Goal: Task Accomplishment & Management: Complete application form

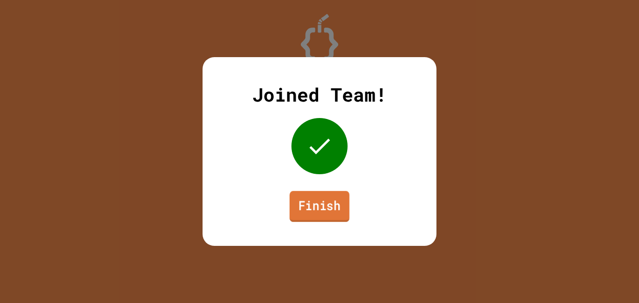
click at [326, 193] on link "Finish" at bounding box center [320, 206] width 60 height 31
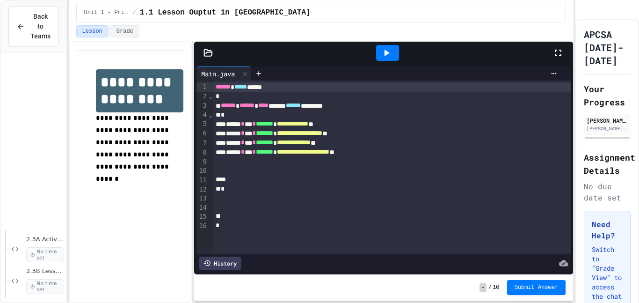
scroll to position [1043, 0]
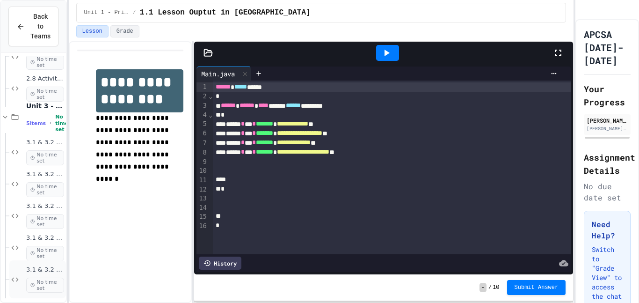
click at [38, 287] on span "No time set" at bounding box center [45, 285] width 38 height 15
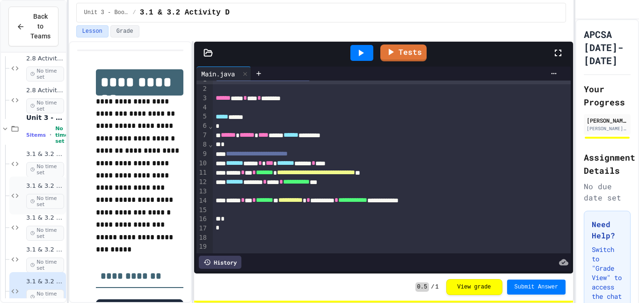
scroll to position [1043, 0]
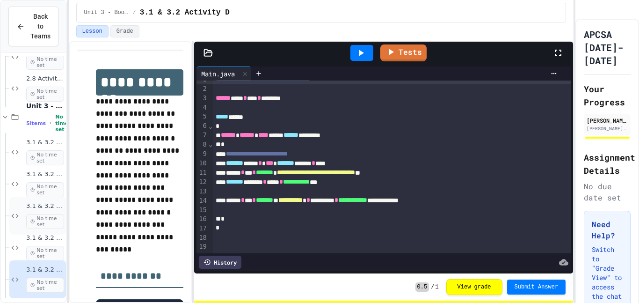
click at [54, 225] on span "No time set" at bounding box center [45, 221] width 38 height 15
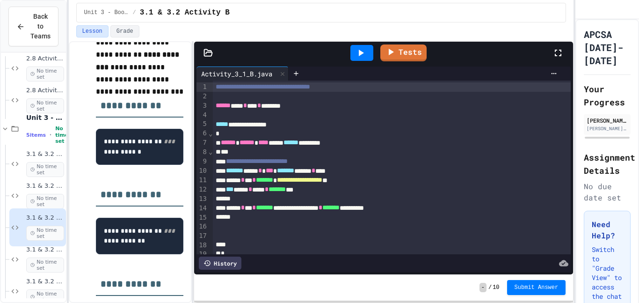
scroll to position [25, 0]
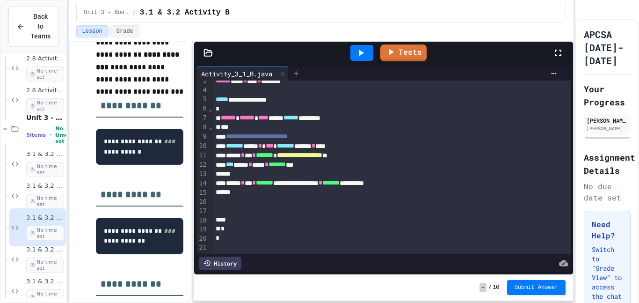
click at [299, 72] on icon at bounding box center [295, 73] width 7 height 7
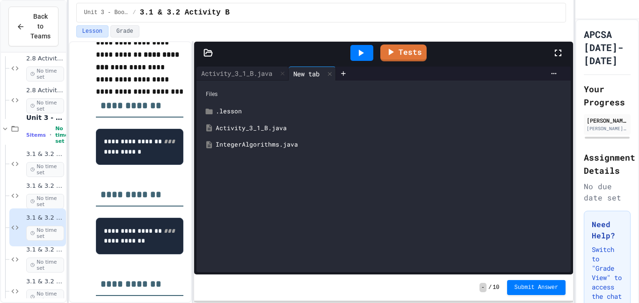
click at [268, 142] on div "IntegerAlgorithms.java" at bounding box center [391, 144] width 350 height 9
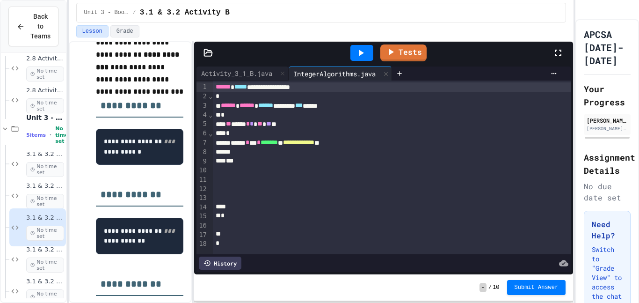
click at [314, 145] on span "**********" at bounding box center [298, 142] width 31 height 7
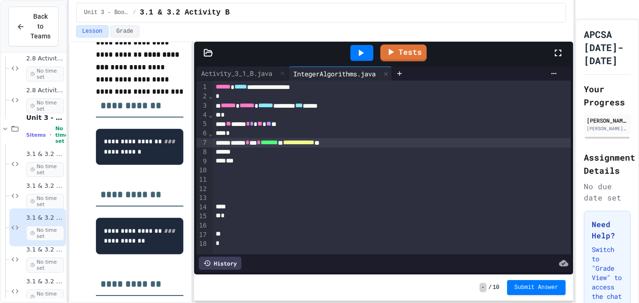
click at [368, 143] on div "**********" at bounding box center [392, 142] width 358 height 9
click at [248, 154] on div at bounding box center [392, 151] width 358 height 9
click at [356, 56] on icon at bounding box center [360, 52] width 11 height 11
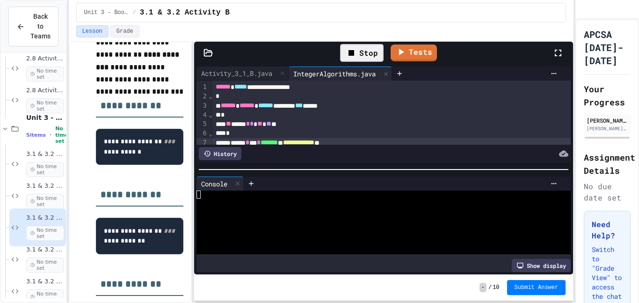
click at [362, 59] on div "Stop" at bounding box center [362, 53] width 44 height 18
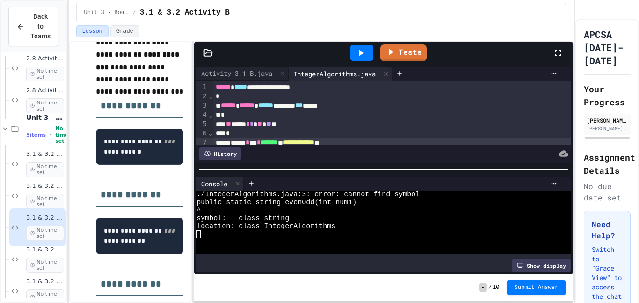
click at [362, 59] on div at bounding box center [362, 53] width 23 height 16
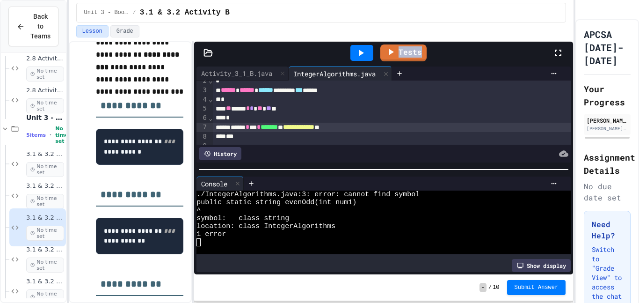
scroll to position [0, 0]
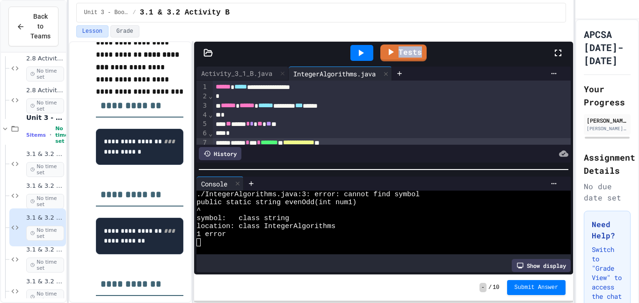
click at [273, 106] on span "******" at bounding box center [265, 105] width 15 height 7
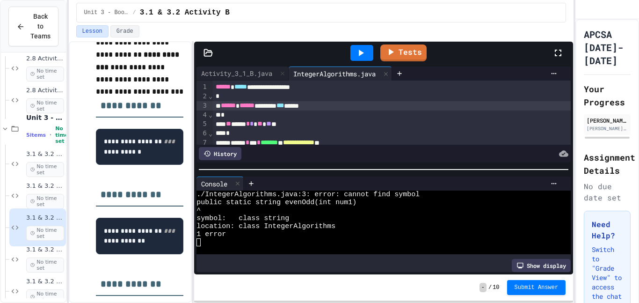
click at [354, 57] on div at bounding box center [362, 53] width 23 height 16
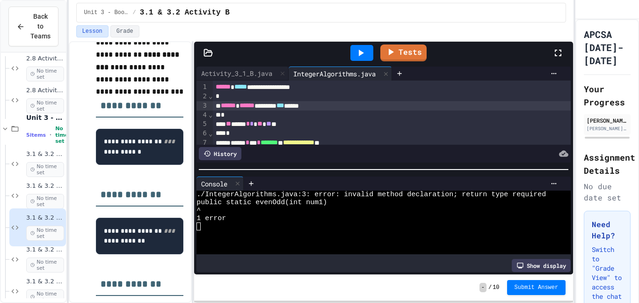
click at [276, 107] on div "****** ****** ******** *** *****" at bounding box center [392, 105] width 358 height 9
click at [363, 58] on icon at bounding box center [360, 52] width 11 height 11
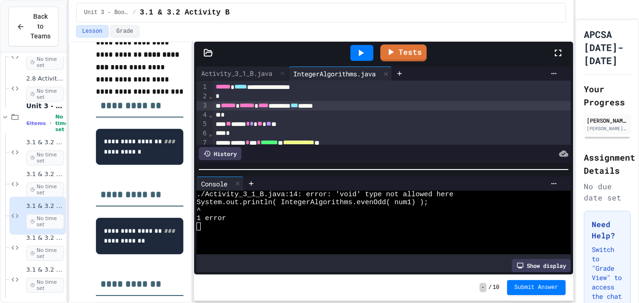
scroll to position [1074, 0]
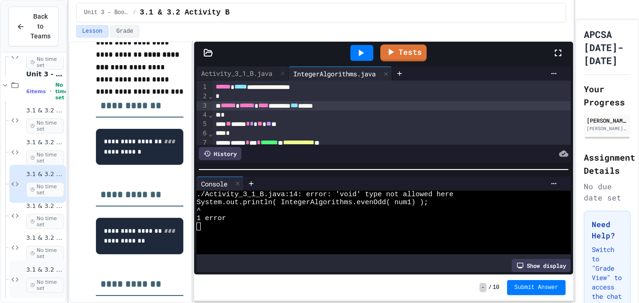
click at [21, 277] on div "3.1 & 3.2 Activity E No time set" at bounding box center [37, 279] width 57 height 38
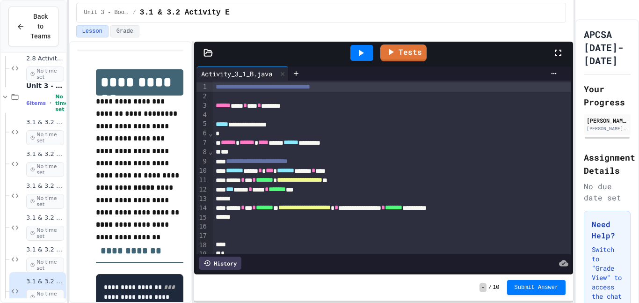
scroll to position [1074, 0]
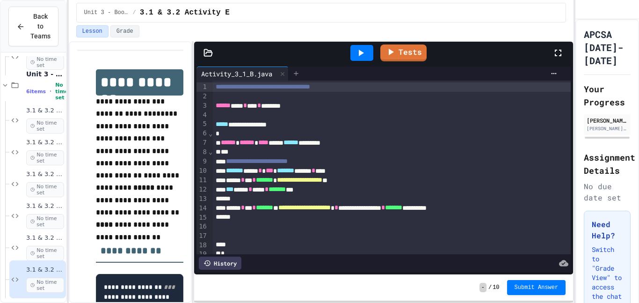
click at [300, 73] on icon at bounding box center [295, 73] width 7 height 7
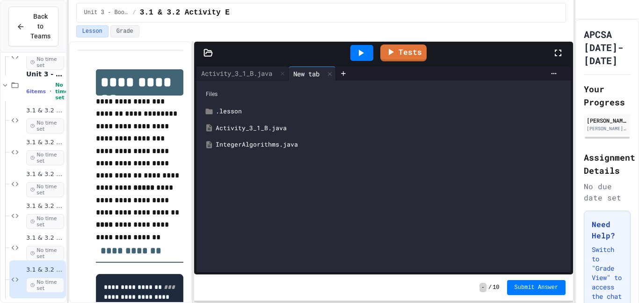
click at [266, 143] on div "IntegerAlgorithms.java" at bounding box center [391, 144] width 350 height 9
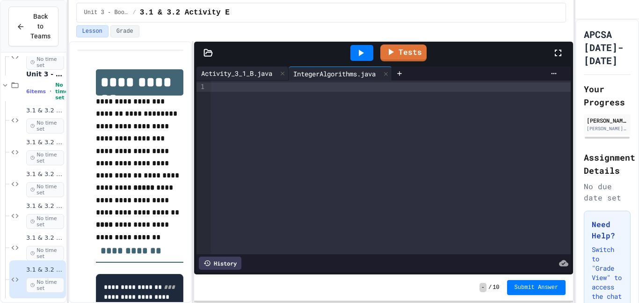
click at [253, 71] on div "Activity_3_1_B.java" at bounding box center [237, 73] width 80 height 10
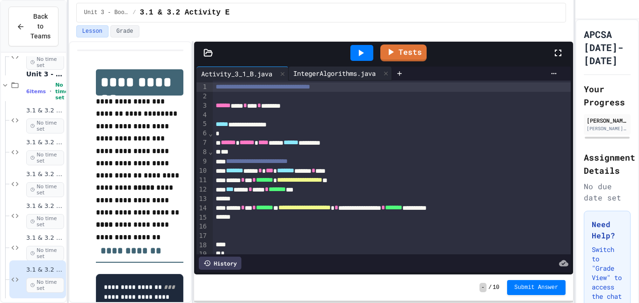
click at [359, 79] on div "IntegerAlgorithms.java" at bounding box center [340, 73] width 103 height 14
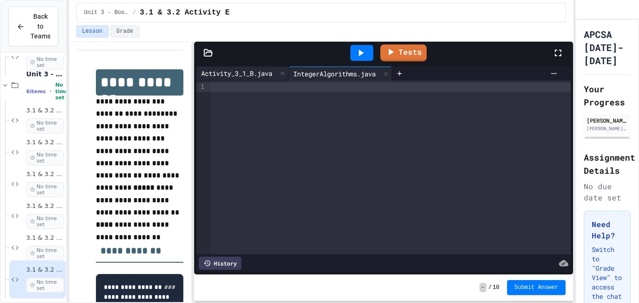
click at [238, 73] on div "Activity_3_1_B.java" at bounding box center [237, 73] width 80 height 10
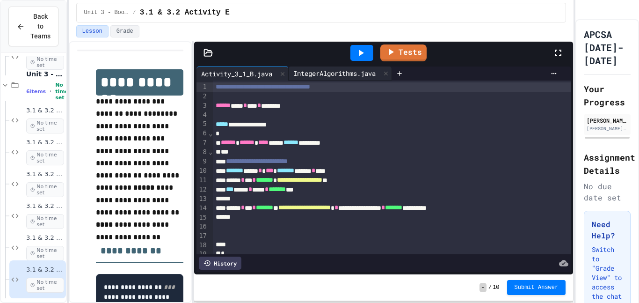
click at [363, 78] on div "IntegerAlgorithms.java" at bounding box center [335, 73] width 92 height 10
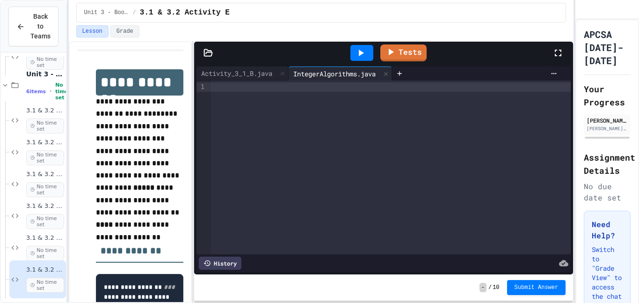
click at [339, 102] on div at bounding box center [391, 167] width 360 height 174
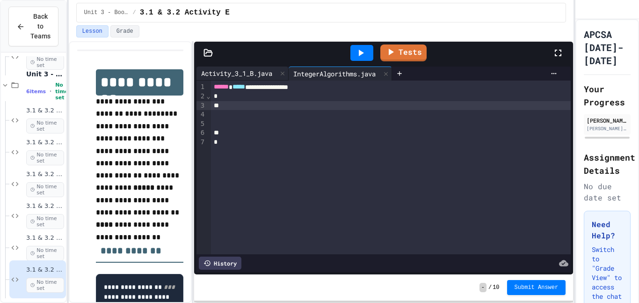
click at [257, 75] on div "Activity_3_1_B.java" at bounding box center [237, 73] width 80 height 10
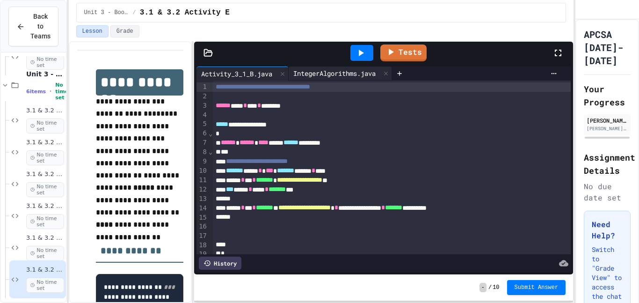
click at [319, 69] on div "IntegerAlgorithms.java" at bounding box center [335, 73] width 92 height 10
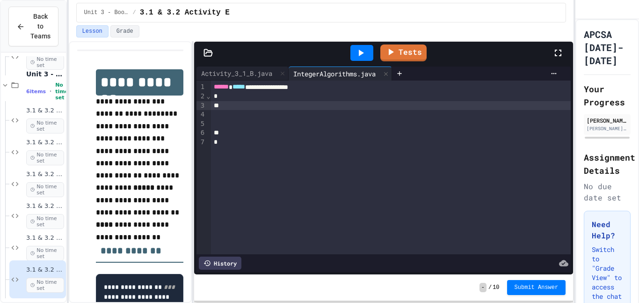
click at [288, 111] on div at bounding box center [391, 114] width 360 height 9
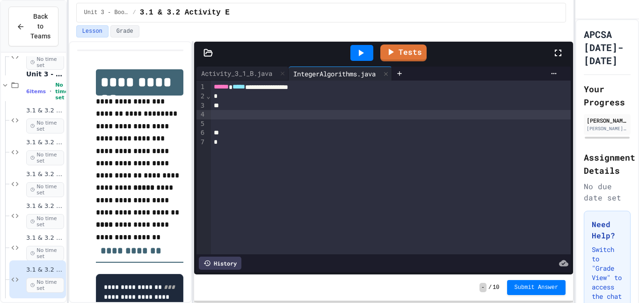
click at [291, 105] on div at bounding box center [391, 105] width 360 height 9
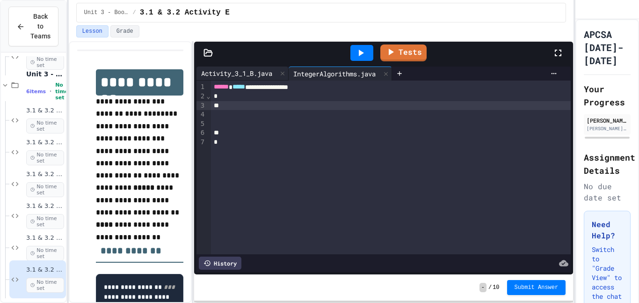
click at [240, 73] on div "Activity_3_1_B.java" at bounding box center [237, 73] width 80 height 10
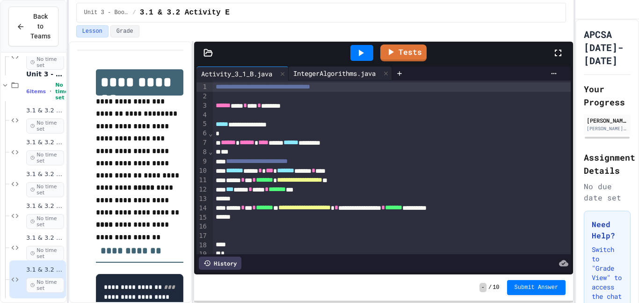
click at [325, 70] on div "IntegerAlgorithms.java" at bounding box center [335, 73] width 92 height 10
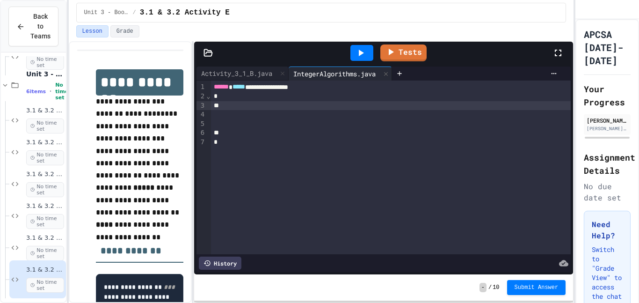
click at [305, 102] on div at bounding box center [391, 105] width 360 height 9
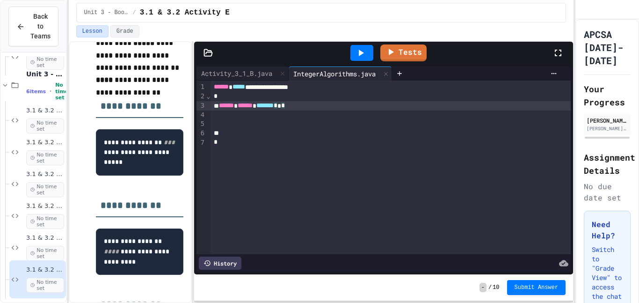
scroll to position [146, 0]
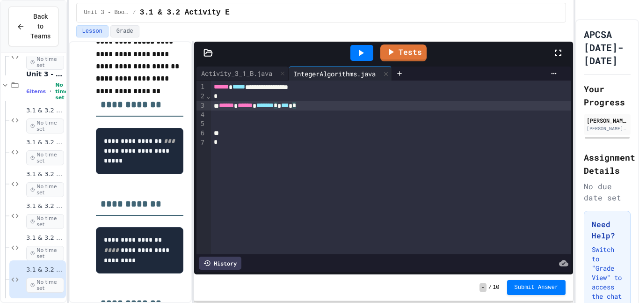
click at [278, 107] on span "*" at bounding box center [276, 105] width 4 height 7
click at [229, 73] on div "Activity_3_1_B.java" at bounding box center [237, 73] width 80 height 10
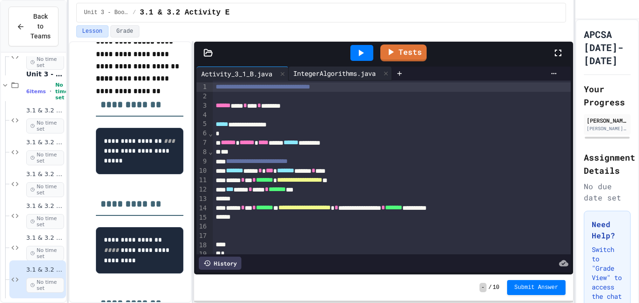
click at [321, 69] on div "IntegerAlgorithms.java" at bounding box center [335, 73] width 92 height 10
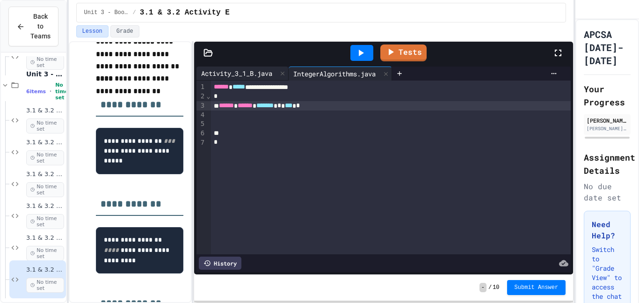
click at [261, 70] on div "Activity_3_1_B.java" at bounding box center [237, 73] width 80 height 10
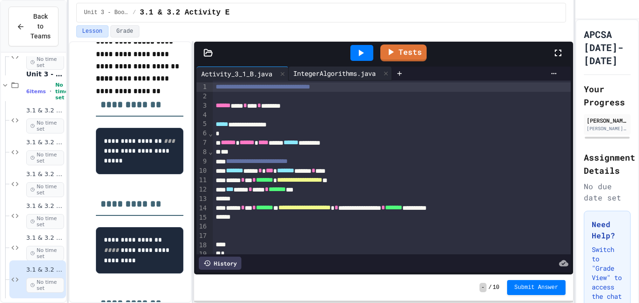
click at [320, 71] on div "IntegerAlgorithms.java" at bounding box center [335, 73] width 92 height 10
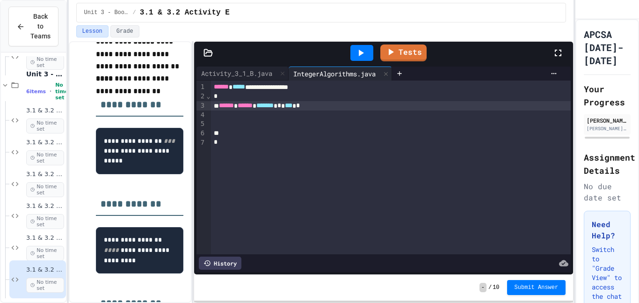
click at [304, 110] on div at bounding box center [391, 114] width 360 height 9
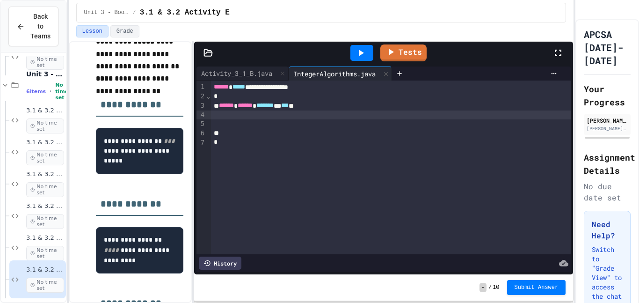
click at [303, 109] on div "****** ****** ******* * *** *" at bounding box center [391, 105] width 360 height 9
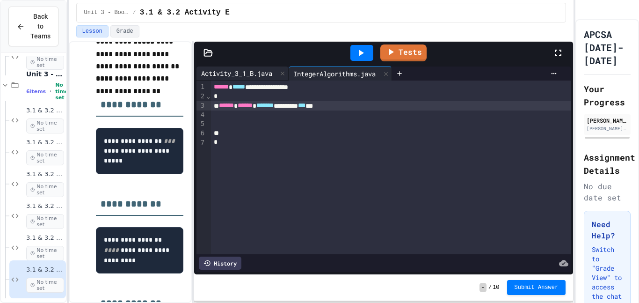
click at [263, 70] on div "Activity_3_1_B.java" at bounding box center [237, 73] width 80 height 10
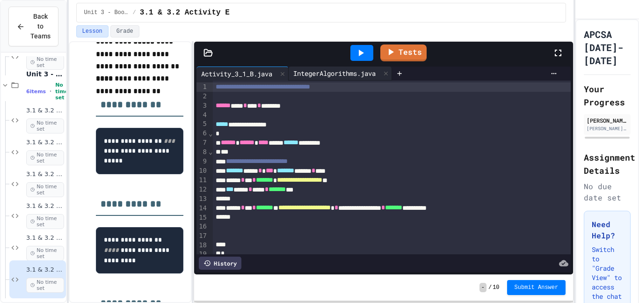
click at [316, 67] on div "IntegerAlgorithms.java" at bounding box center [340, 73] width 103 height 14
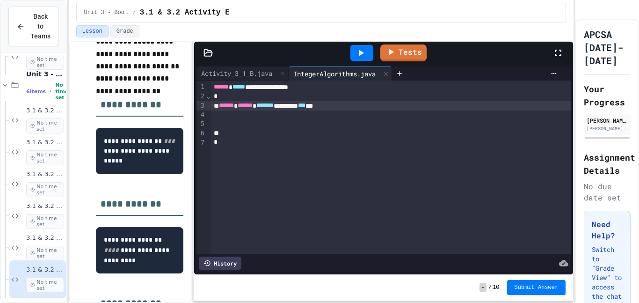
click at [350, 103] on div "****** ****** ******* ******** *** *" at bounding box center [391, 105] width 360 height 9
click at [382, 104] on div "****** ****** ******* ******** *** *******" at bounding box center [391, 105] width 360 height 9
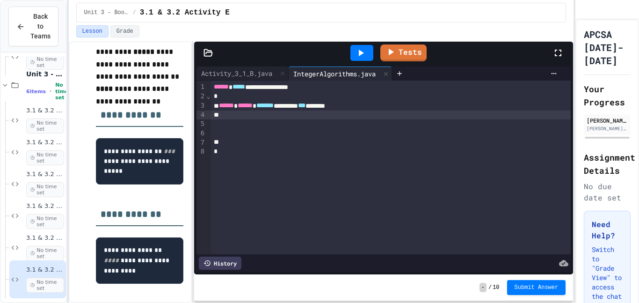
scroll to position [137, 0]
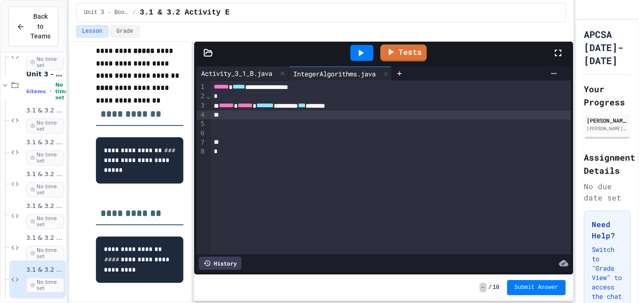
click at [264, 68] on div "Activity_3_1_B.java" at bounding box center [237, 73] width 80 height 10
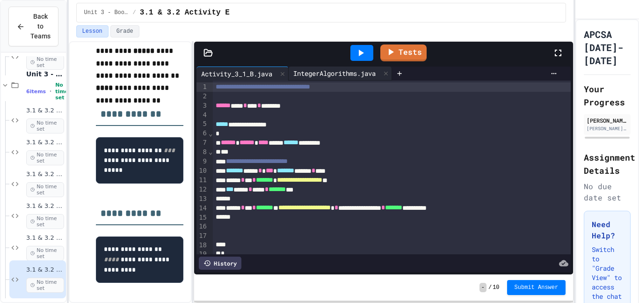
click at [340, 66] on div "IntegerAlgorithms.java" at bounding box center [340, 73] width 103 height 14
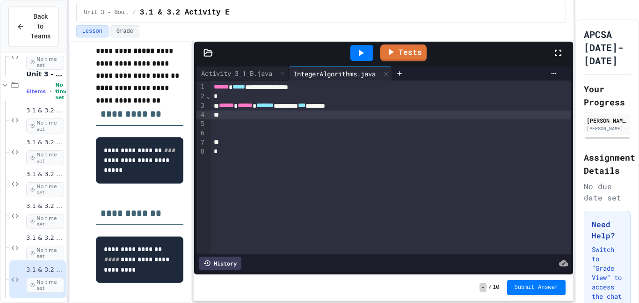
click at [241, 118] on div at bounding box center [391, 114] width 360 height 9
click at [241, 124] on div at bounding box center [391, 123] width 360 height 9
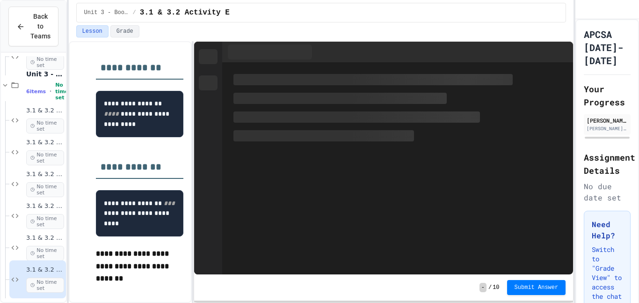
scroll to position [304, 0]
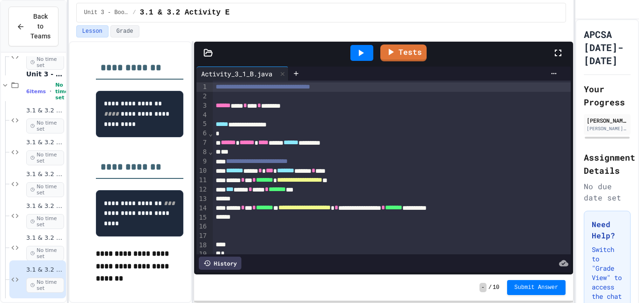
click at [299, 65] on div "Tests" at bounding box center [387, 52] width 330 height 25
click at [298, 72] on icon at bounding box center [295, 73] width 7 height 7
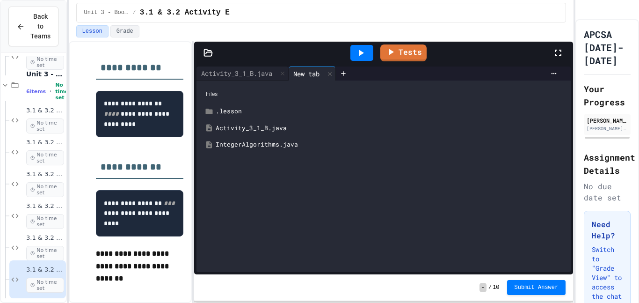
click at [275, 142] on div "IntegerAlgorithms.java" at bounding box center [391, 144] width 350 height 9
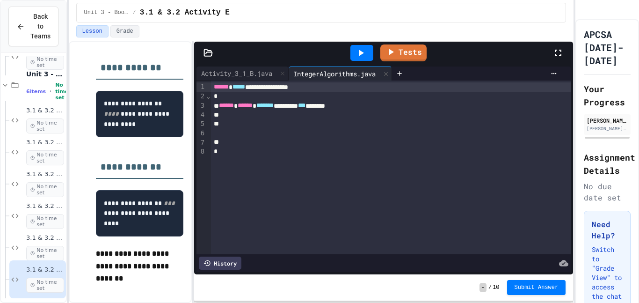
click at [255, 117] on div at bounding box center [391, 114] width 360 height 9
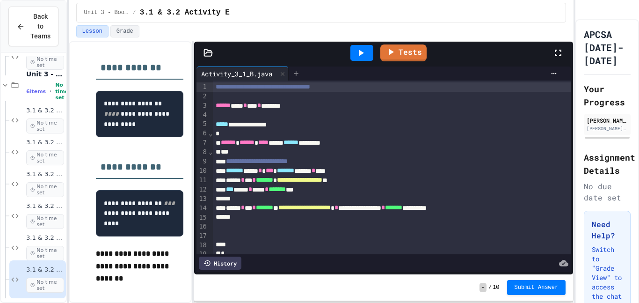
click at [300, 73] on icon at bounding box center [295, 73] width 7 height 7
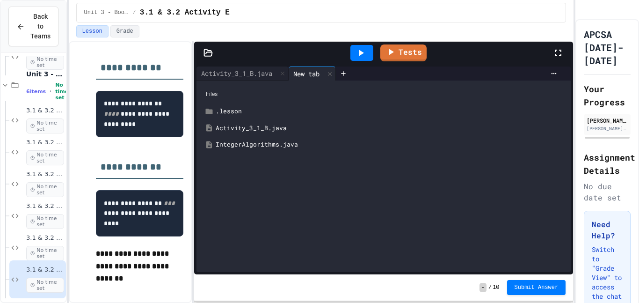
click at [274, 145] on div "IntegerAlgorithms.java" at bounding box center [391, 144] width 350 height 9
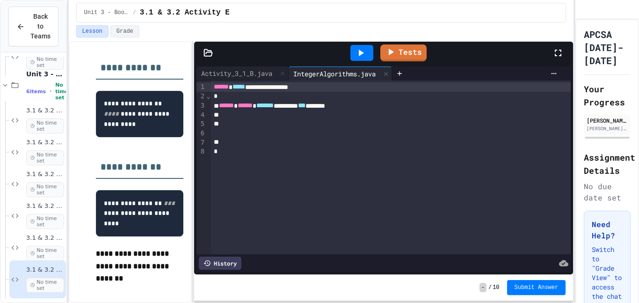
click at [263, 114] on div at bounding box center [391, 114] width 360 height 9
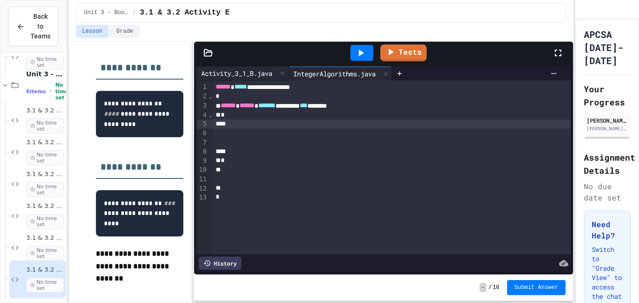
click at [254, 75] on div "Activity_3_1_B.java" at bounding box center [237, 73] width 80 height 10
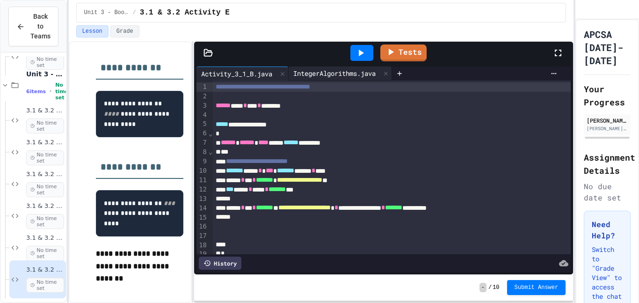
click at [333, 74] on div "IntegerAlgorithms.java" at bounding box center [335, 73] width 92 height 10
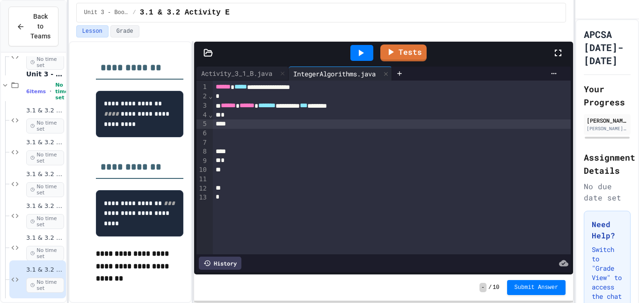
click at [294, 123] on div at bounding box center [392, 123] width 358 height 9
click at [278, 144] on div at bounding box center [392, 142] width 358 height 9
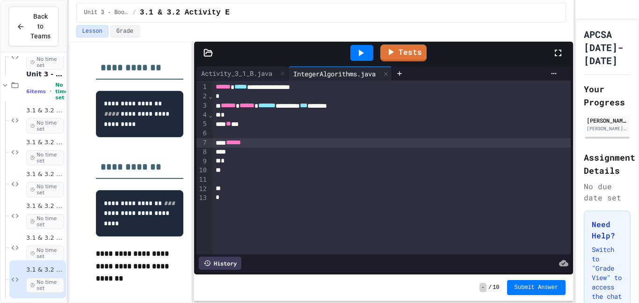
click at [239, 133] on div at bounding box center [392, 133] width 358 height 9
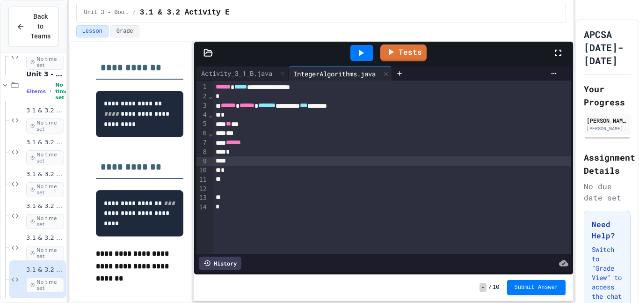
click at [245, 124] on div "** **" at bounding box center [392, 123] width 358 height 9
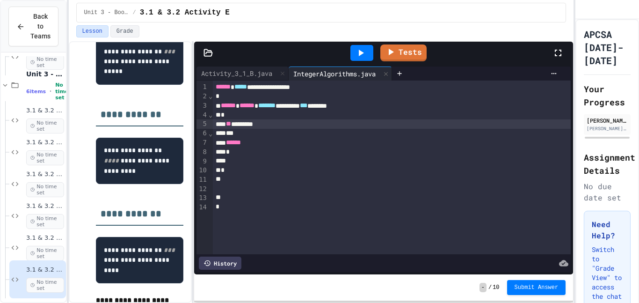
scroll to position [224, 0]
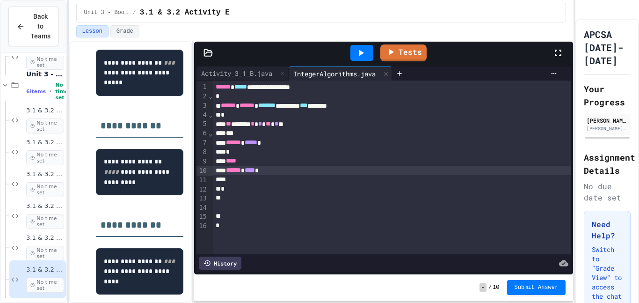
click at [361, 53] on icon at bounding box center [361, 53] width 5 height 7
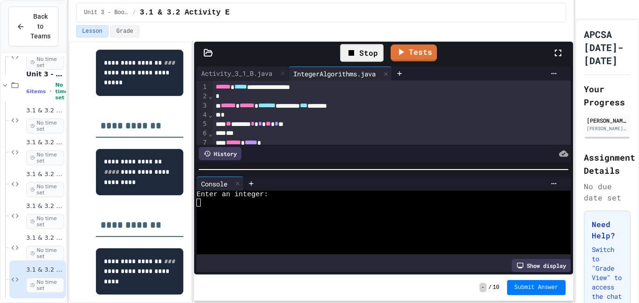
click at [353, 212] on div at bounding box center [380, 210] width 366 height 8
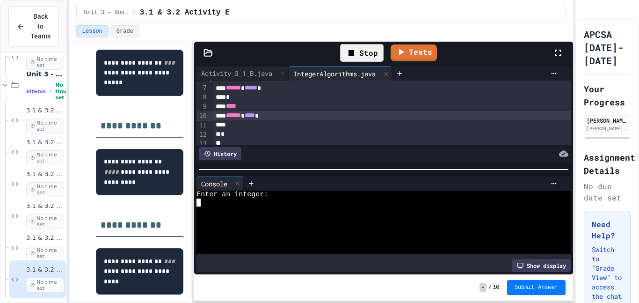
scroll to position [56, 0]
click at [426, 48] on link "Tests" at bounding box center [414, 52] width 47 height 18
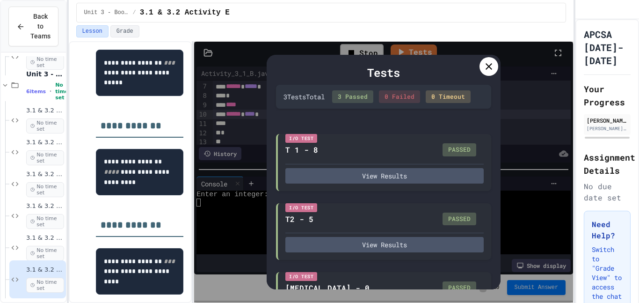
scroll to position [47, 0]
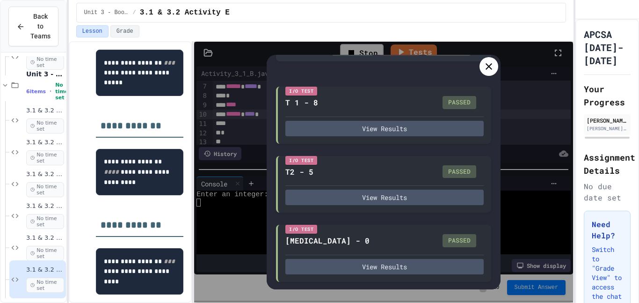
click at [488, 67] on icon at bounding box center [489, 66] width 7 height 7
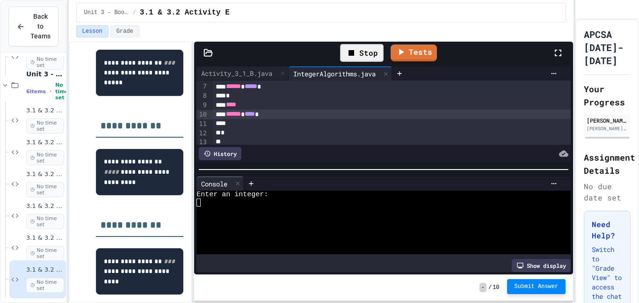
click at [551, 287] on span "Submit Answer" at bounding box center [537, 286] width 44 height 7
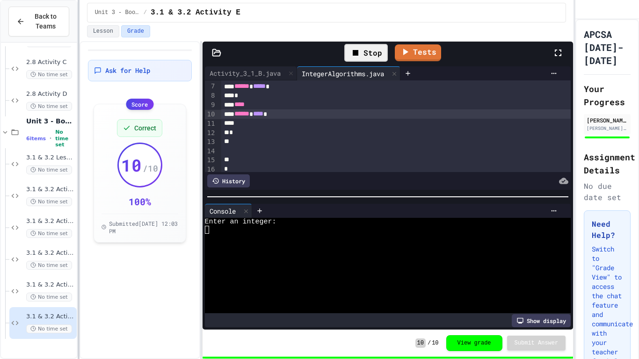
scroll to position [1017, 0]
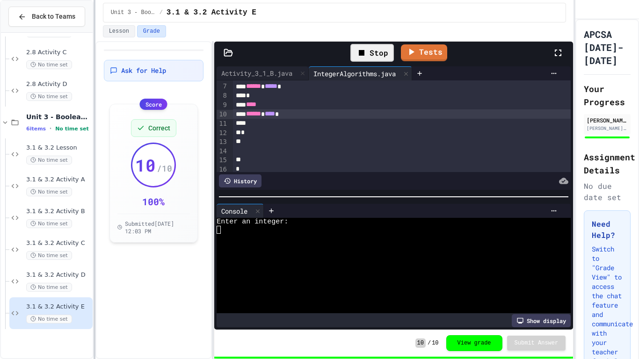
click at [94, 263] on div at bounding box center [95, 179] width 2 height 359
click at [74, 250] on div "3.1 & 3.2 Activity C No time set" at bounding box center [58, 250] width 65 height 21
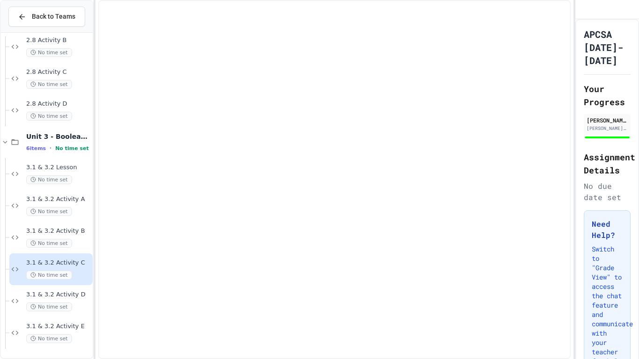
scroll to position [998, 0]
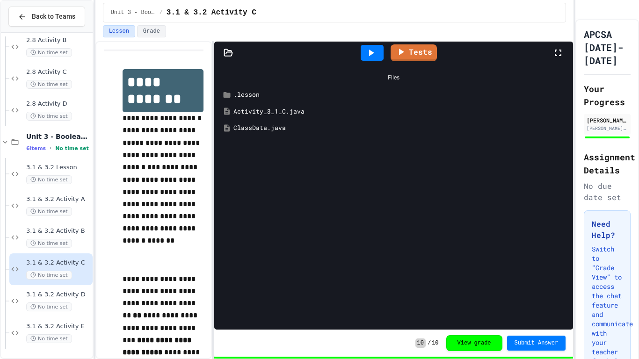
click at [274, 125] on div "ClassData.java" at bounding box center [401, 128] width 334 height 9
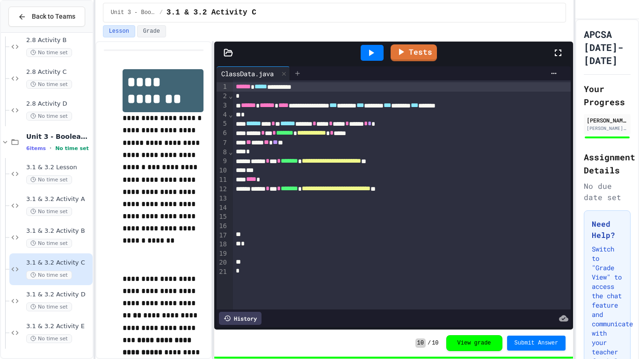
click at [301, 74] on icon at bounding box center [297, 73] width 7 height 7
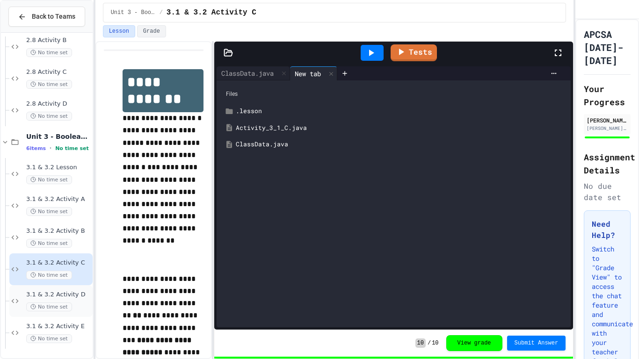
click at [64, 294] on span "3.1 & 3.2 Activity D" at bounding box center [58, 295] width 65 height 8
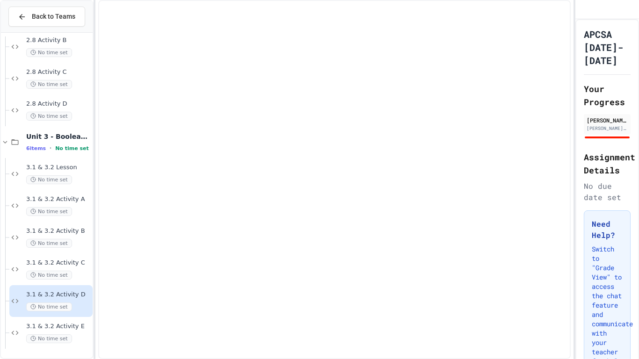
scroll to position [998, 0]
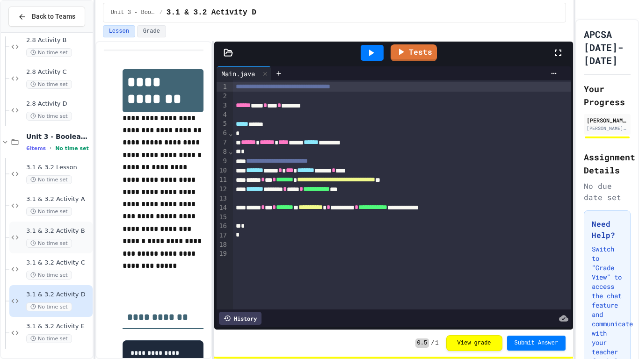
click at [70, 233] on span "3.1 & 3.2 Activity B" at bounding box center [58, 231] width 65 height 8
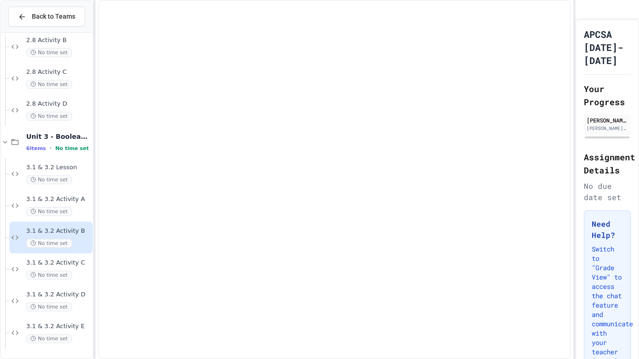
scroll to position [986, 0]
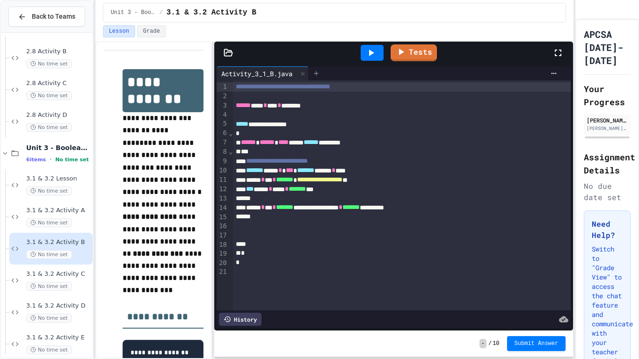
click at [324, 73] on div at bounding box center [316, 73] width 15 height 14
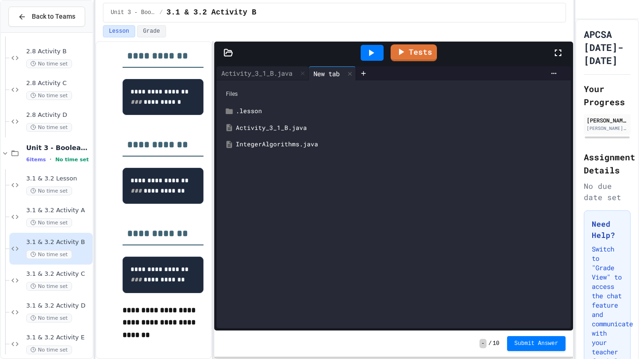
scroll to position [282, 0]
click at [274, 74] on div "Activity_3_1_B.java" at bounding box center [257, 73] width 80 height 10
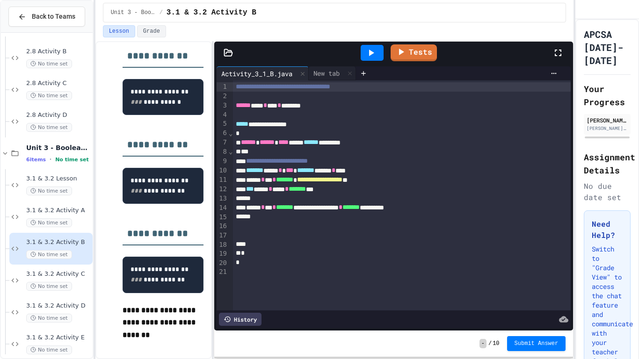
click at [333, 66] on div "**********" at bounding box center [393, 197] width 359 height 267
click at [330, 72] on div "New tab" at bounding box center [327, 73] width 36 height 10
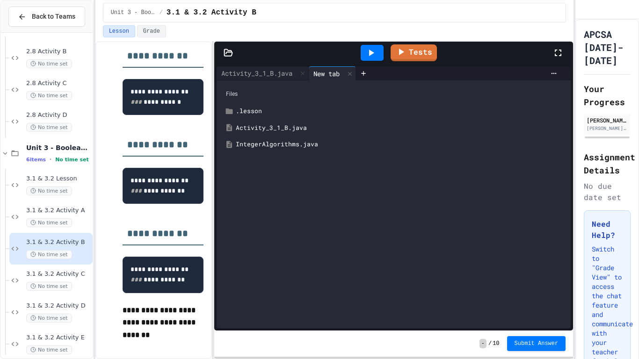
click at [288, 143] on div "IntegerAlgorithms.java" at bounding box center [400, 144] width 329 height 9
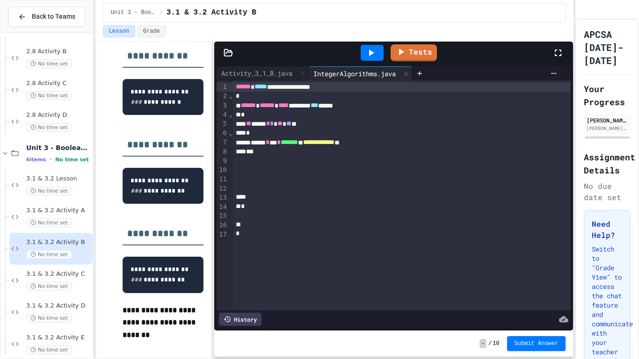
click at [289, 106] on span "****" at bounding box center [283, 105] width 10 height 7
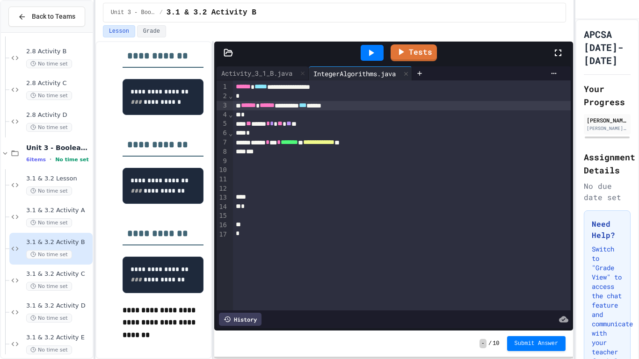
click at [312, 122] on div "** ***** * * ** ** *" at bounding box center [402, 123] width 338 height 9
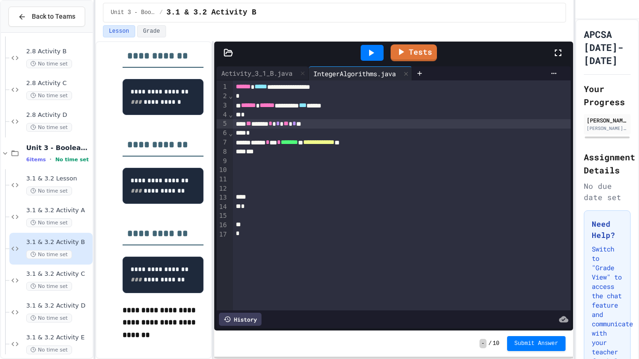
click at [335, 142] on span "**********" at bounding box center [318, 142] width 31 height 7
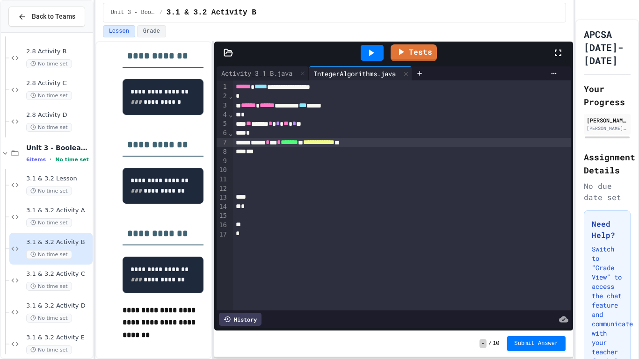
click at [333, 141] on span "**********" at bounding box center [318, 142] width 31 height 7
click at [298, 108] on div "****** ****** ******** *** *****" at bounding box center [402, 105] width 338 height 9
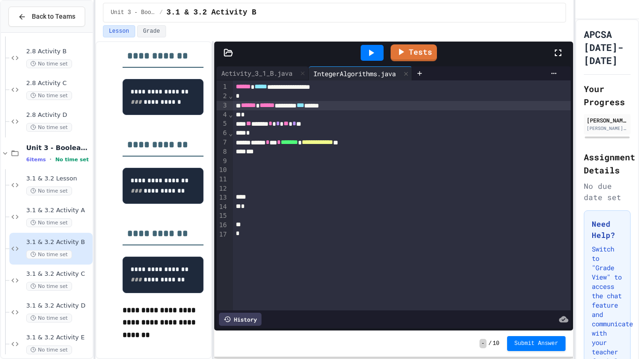
click at [374, 48] on icon at bounding box center [370, 52] width 11 height 11
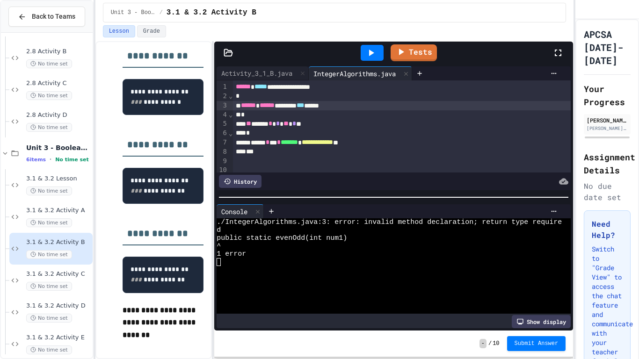
click at [299, 108] on div "****** ****** ******** *** *****" at bounding box center [402, 105] width 338 height 9
click at [295, 107] on div "****** ****** ******** *** *****" at bounding box center [402, 105] width 338 height 9
click at [326, 140] on div "**********" at bounding box center [402, 142] width 338 height 9
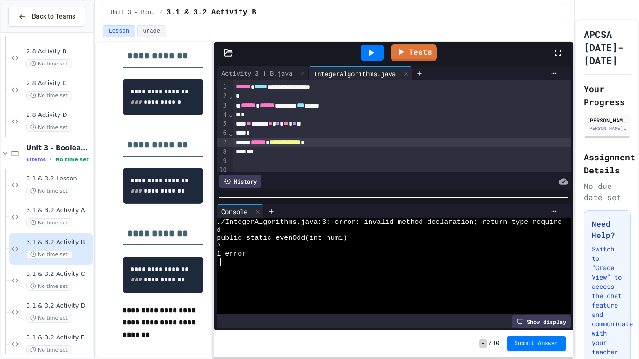
click at [361, 57] on div at bounding box center [372, 53] width 23 height 16
click at [298, 110] on div "****** ****** ******** *** *****" at bounding box center [402, 105] width 338 height 9
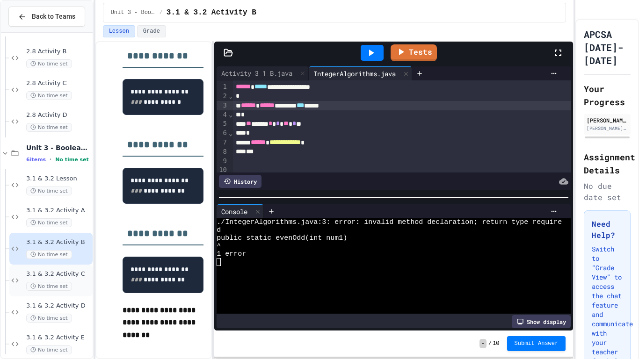
scroll to position [998, 0]
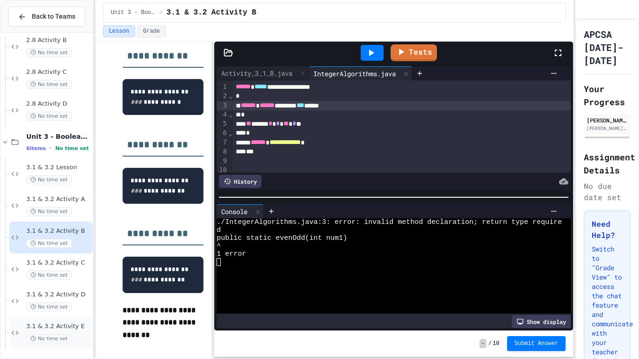
click at [62, 302] on div "3.1 & 3.2 Activity E No time set" at bounding box center [58, 333] width 65 height 21
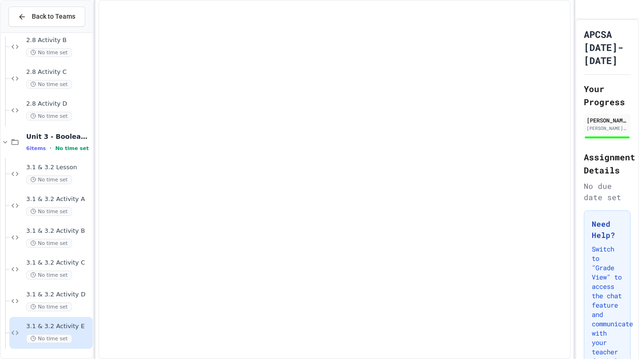
scroll to position [986, 0]
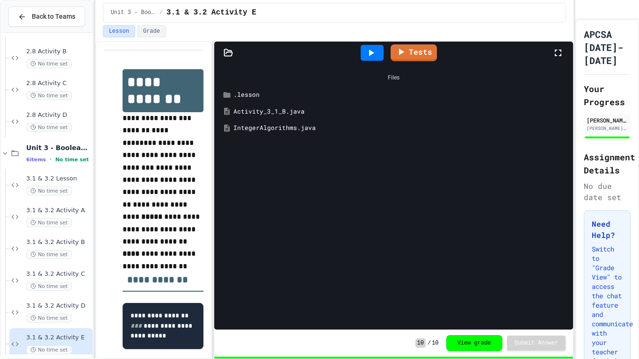
click at [251, 124] on div "IntegerAlgorithms.java" at bounding box center [401, 128] width 334 height 9
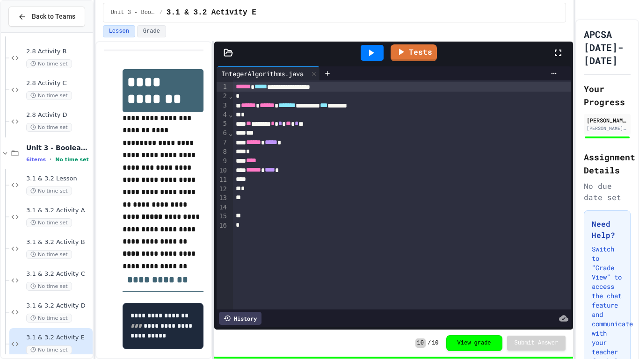
click at [293, 169] on div "****** **** *" at bounding box center [402, 170] width 338 height 9
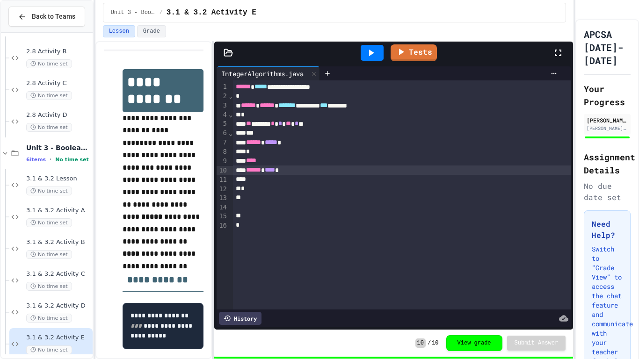
click at [307, 174] on div "****** **** *" at bounding box center [402, 170] width 338 height 9
click at [309, 134] on div "*" at bounding box center [402, 133] width 338 height 9
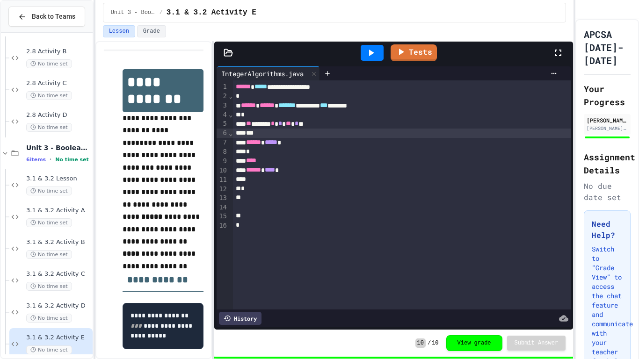
click at [301, 153] on div "*" at bounding box center [402, 151] width 338 height 9
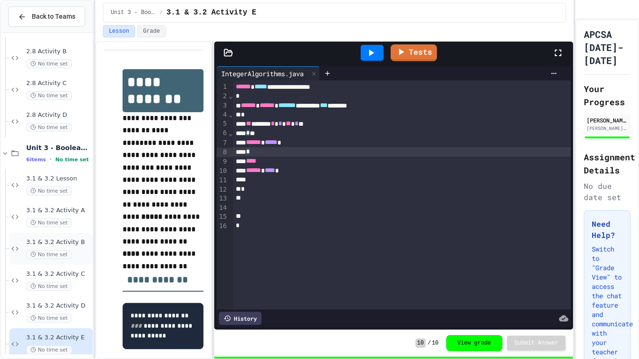
click at [56, 244] on span "3.1 & 3.2 Activity B" at bounding box center [58, 243] width 65 height 8
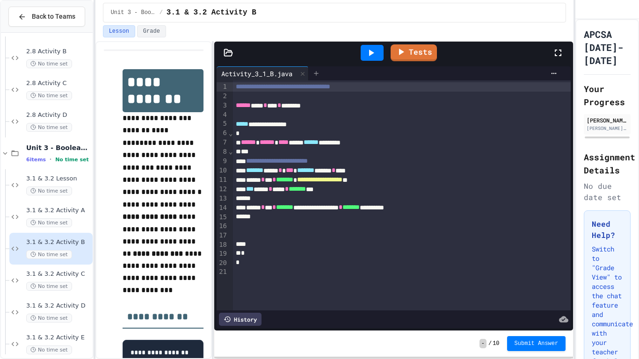
click at [314, 77] on div at bounding box center [316, 73] width 15 height 14
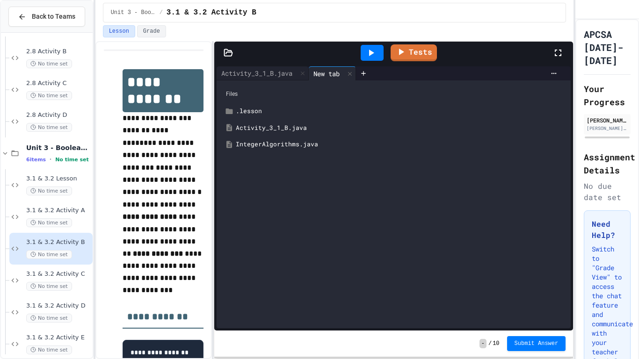
click at [285, 145] on div "IntegerAlgorithms.java" at bounding box center [400, 144] width 329 height 9
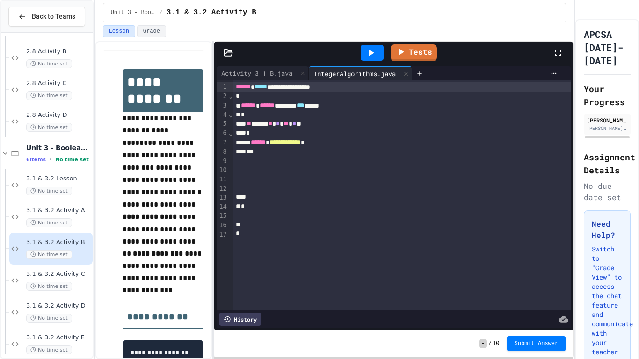
click at [301, 139] on span "**********" at bounding box center [285, 142] width 31 height 7
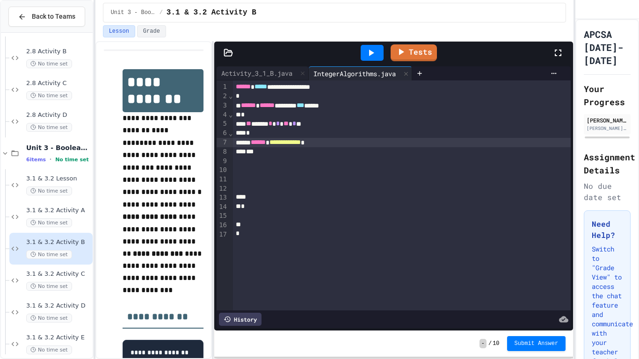
click at [301, 139] on span "**********" at bounding box center [285, 142] width 31 height 7
click at [293, 118] on div "*" at bounding box center [402, 114] width 338 height 9
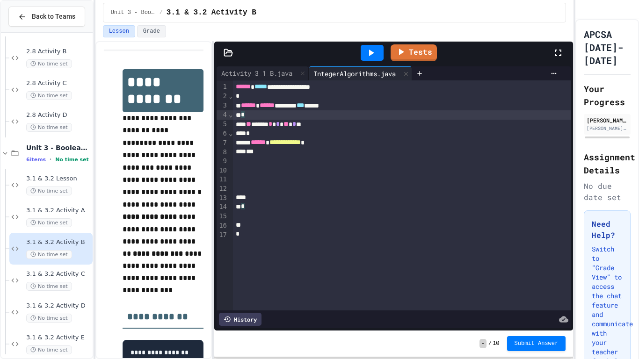
click at [296, 101] on div "****** ****** ******** *** *****" at bounding box center [402, 105] width 338 height 9
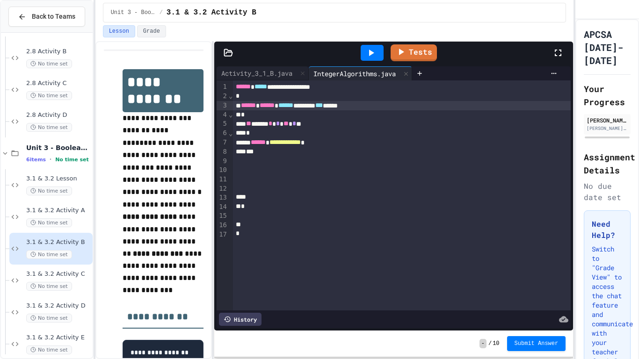
click at [268, 118] on div "*" at bounding box center [402, 114] width 338 height 9
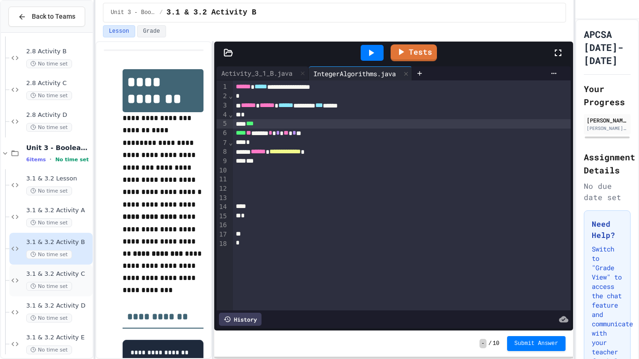
scroll to position [998, 0]
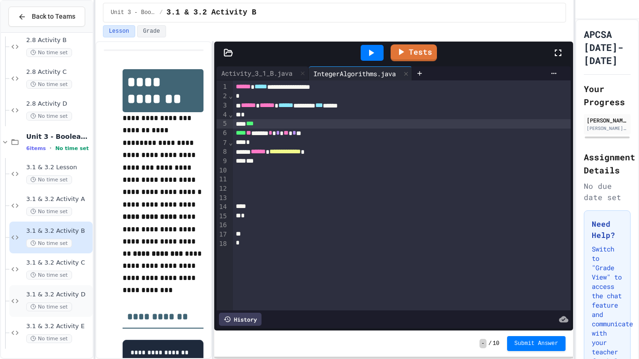
click at [59, 296] on span "3.1 & 3.2 Activity D" at bounding box center [58, 295] width 65 height 8
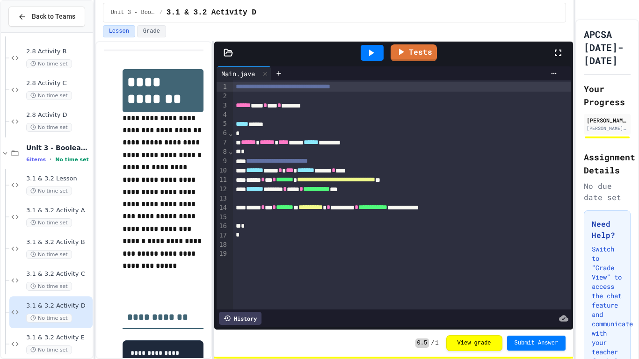
scroll to position [190, 0]
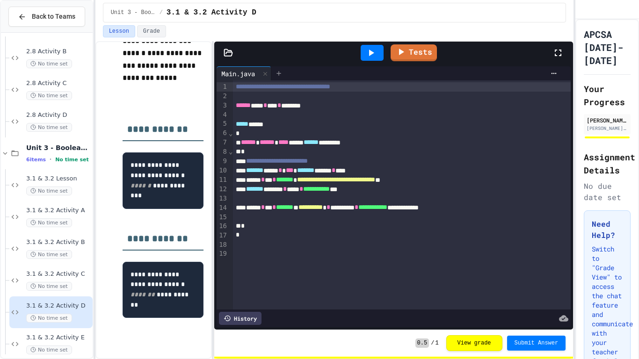
click at [279, 71] on icon at bounding box center [278, 73] width 7 height 7
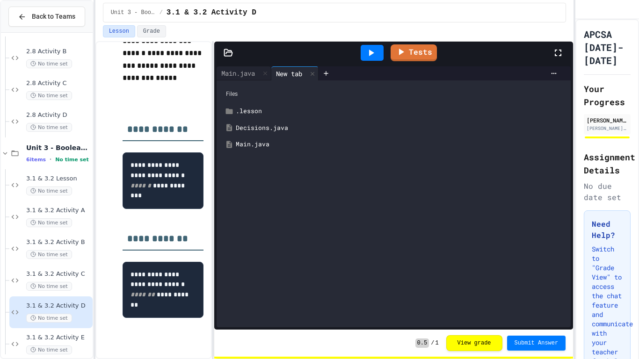
click at [274, 129] on div "Decisions.java" at bounding box center [400, 128] width 329 height 9
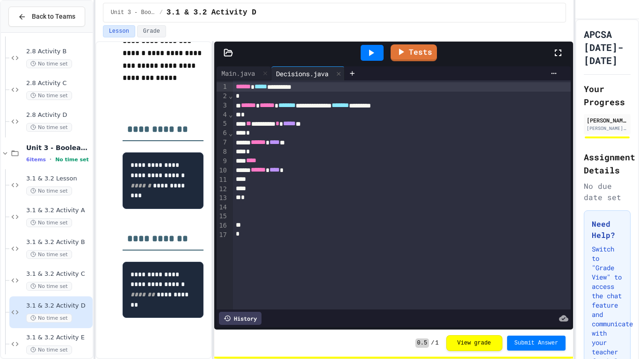
click at [284, 126] on div "** ******** * ***** *" at bounding box center [402, 123] width 338 height 9
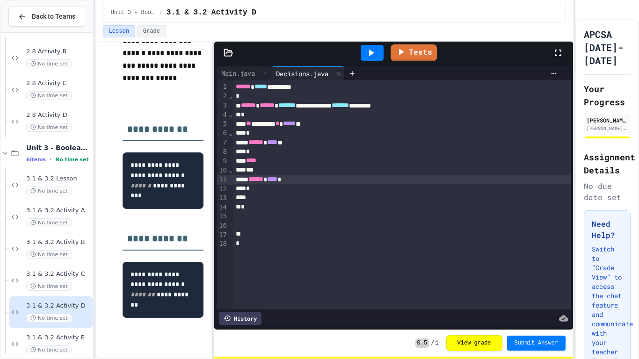
click at [298, 138] on div "**********" at bounding box center [402, 194] width 338 height 229
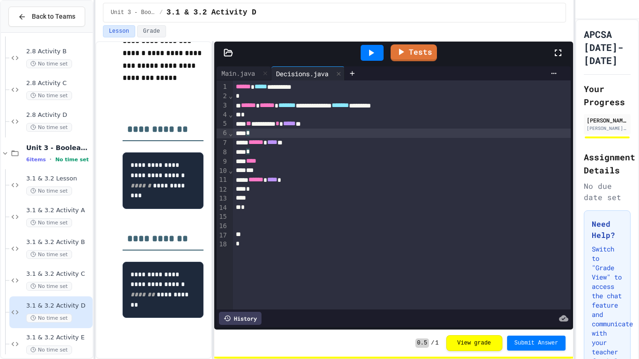
click at [296, 124] on span "*****" at bounding box center [289, 123] width 13 height 7
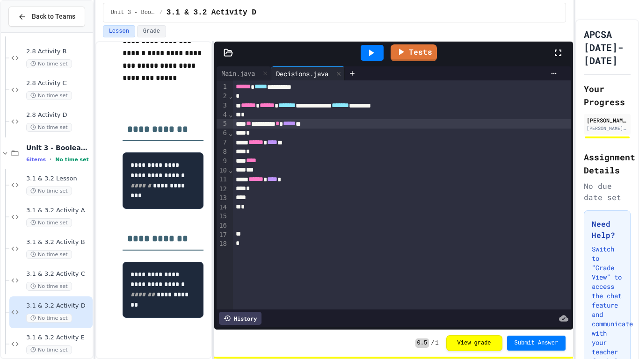
click at [323, 123] on div "** ******** * ***** *" at bounding box center [402, 123] width 338 height 9
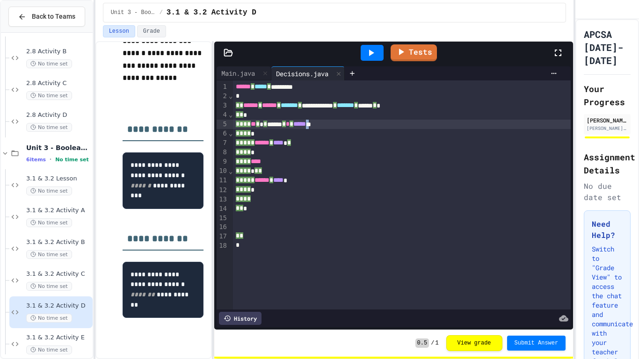
click at [306, 126] on span "*****" at bounding box center [299, 124] width 13 height 7
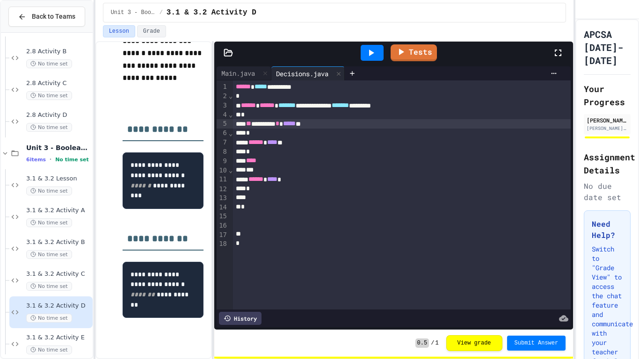
click at [296, 126] on span "*****" at bounding box center [289, 123] width 13 height 7
click at [405, 45] on icon at bounding box center [402, 50] width 10 height 12
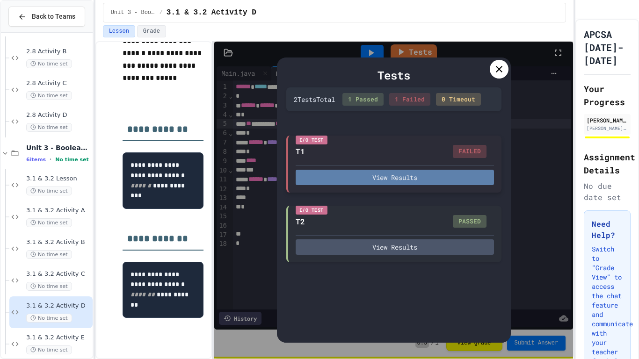
click at [400, 170] on button "View Results" at bounding box center [395, 177] width 198 height 15
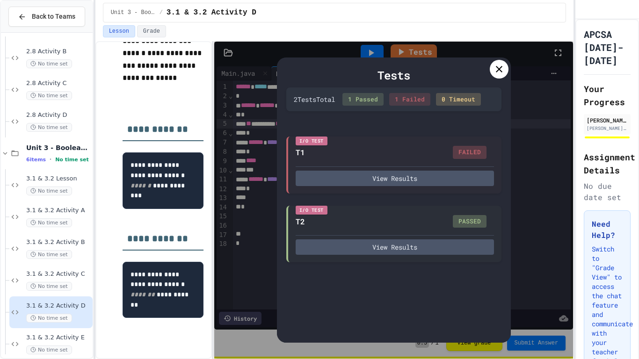
click at [497, 58] on div "Tests 2 Test s Total 1 Passed 1 Failed 0 Timeout I/O Test T1 FAILED View Result…" at bounding box center [394, 200] width 234 height 285
click at [497, 65] on icon at bounding box center [499, 69] width 11 height 11
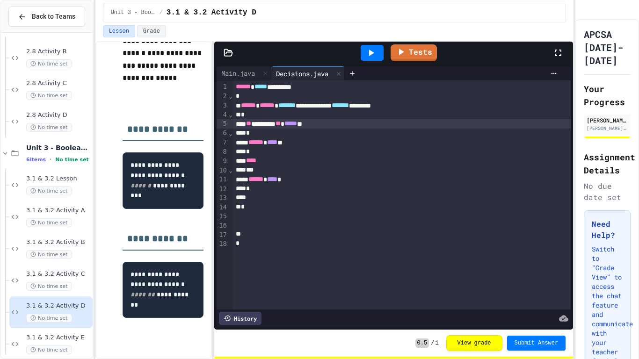
click at [297, 120] on span "*****" at bounding box center [291, 123] width 13 height 7
click at [278, 144] on span "****" at bounding box center [272, 142] width 10 height 7
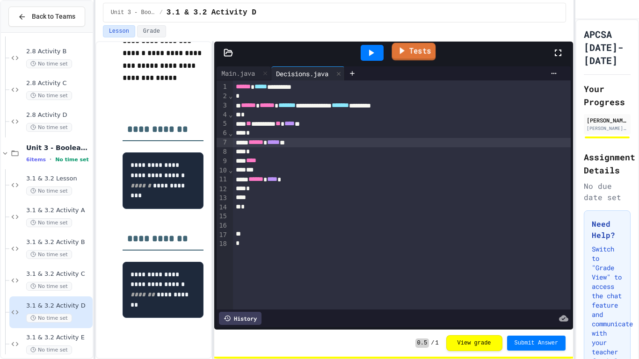
click at [415, 59] on link "Tests" at bounding box center [414, 52] width 44 height 18
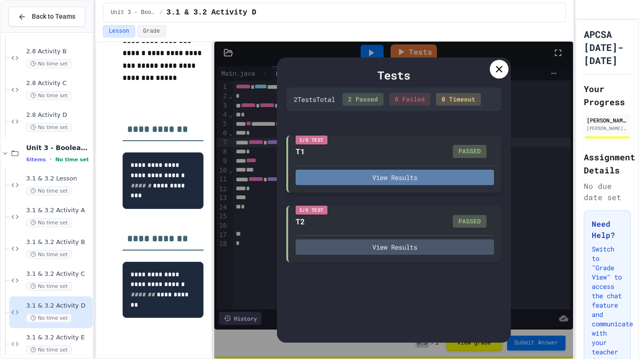
click at [409, 174] on button "View Results" at bounding box center [395, 177] width 198 height 15
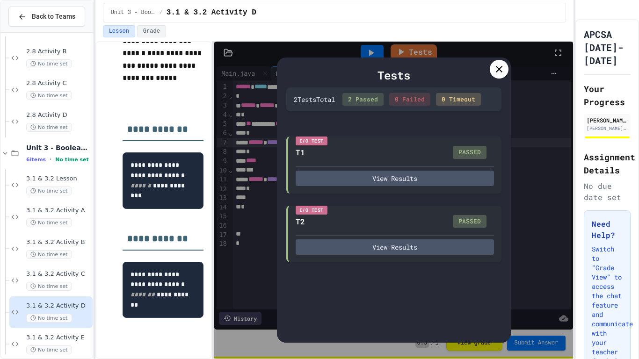
click at [502, 74] on icon at bounding box center [499, 69] width 11 height 11
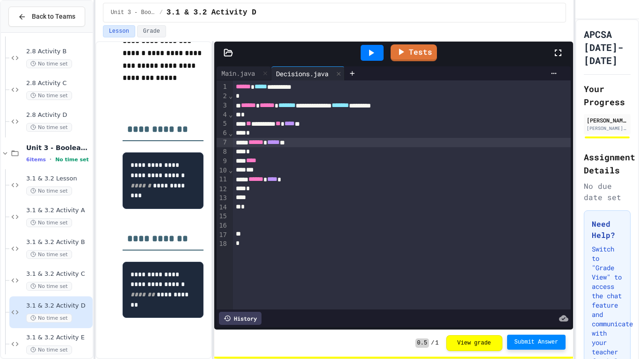
click at [531, 302] on span "Submit Answer" at bounding box center [537, 342] width 44 height 7
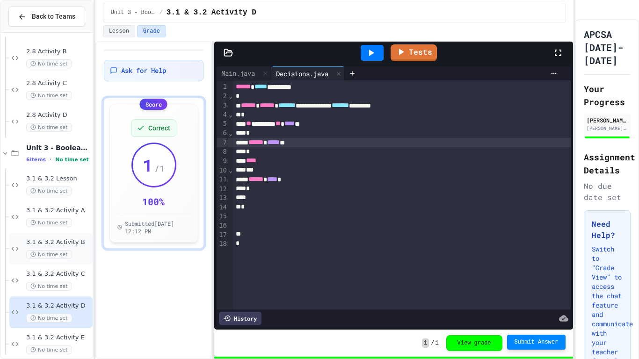
click at [44, 250] on span "No time set" at bounding box center [49, 254] width 46 height 9
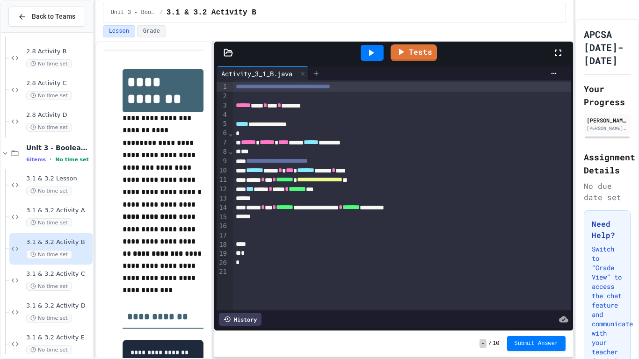
click at [319, 70] on icon at bounding box center [316, 73] width 7 height 7
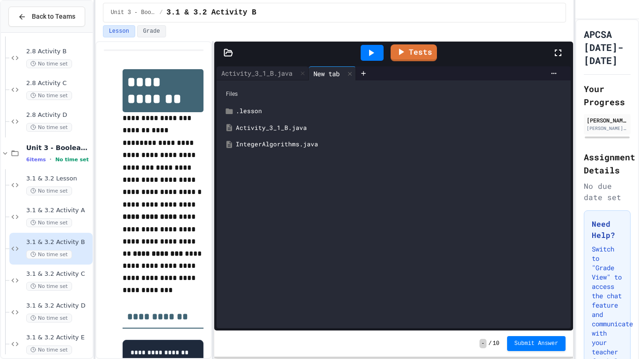
click at [291, 143] on div "IntegerAlgorithms.java" at bounding box center [400, 144] width 329 height 9
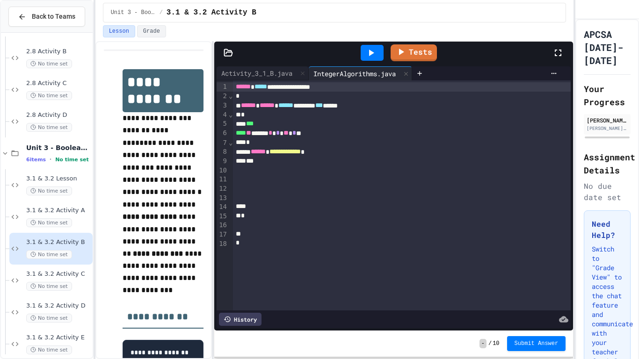
click at [274, 127] on div "***" at bounding box center [402, 123] width 338 height 9
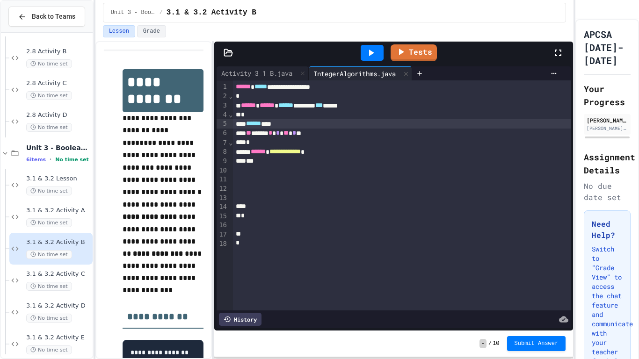
click at [259, 150] on span "******" at bounding box center [258, 151] width 15 height 7
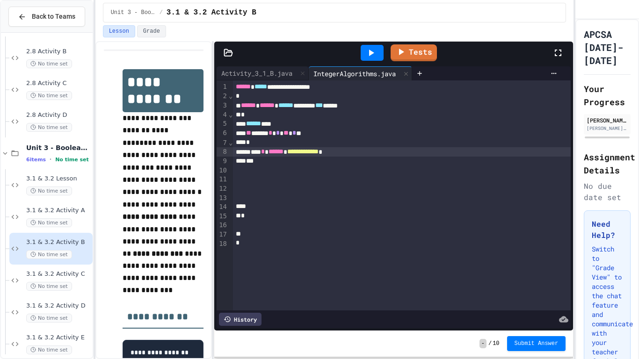
click at [380, 53] on div at bounding box center [372, 53] width 23 height 16
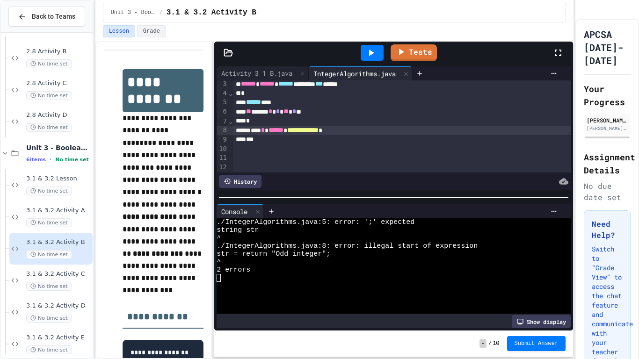
scroll to position [24, 0]
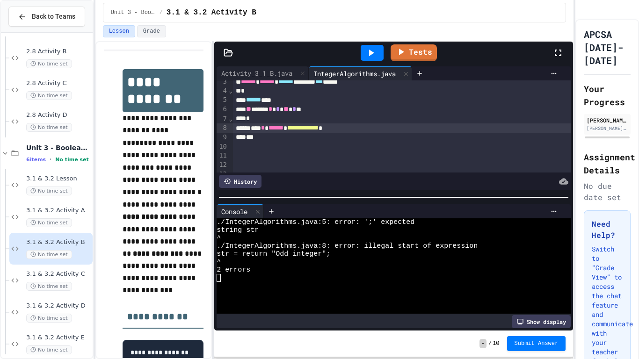
click at [307, 100] on div "****** ***" at bounding box center [402, 99] width 338 height 9
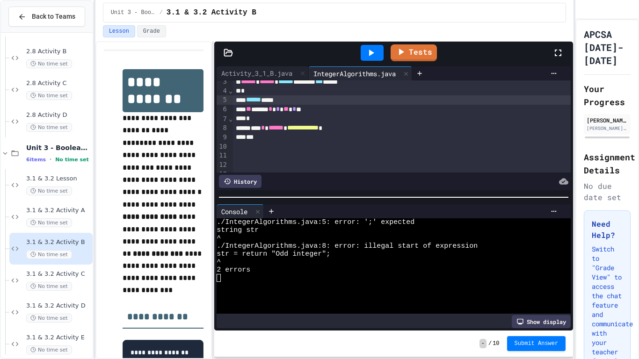
click at [284, 129] on span "******" at bounding box center [276, 127] width 15 height 7
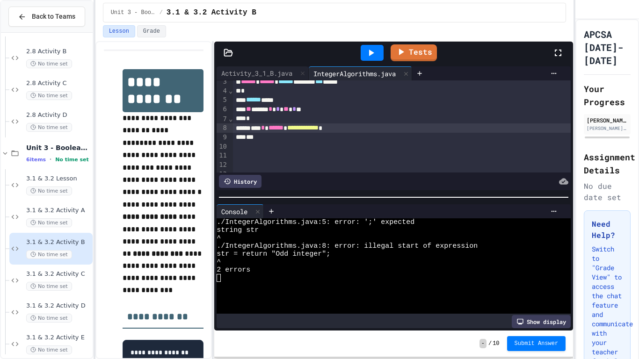
click at [279, 129] on div "**********" at bounding box center [402, 128] width 338 height 9
click at [380, 59] on div at bounding box center [372, 53] width 23 height 16
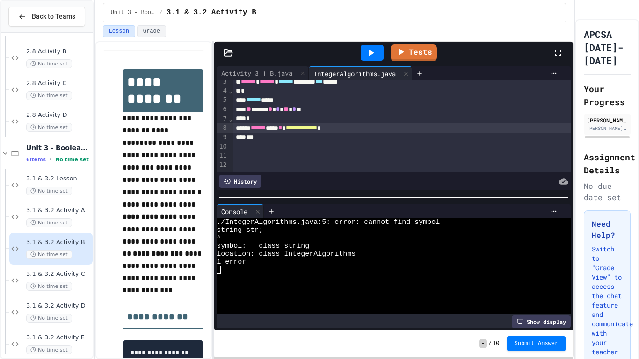
click at [255, 102] on span "******" at bounding box center [253, 99] width 15 height 7
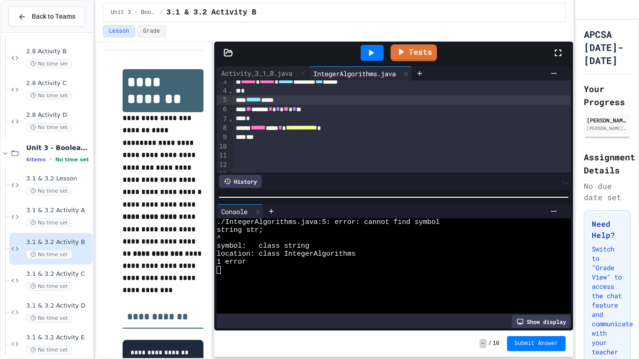
click at [372, 46] on div at bounding box center [372, 53] width 23 height 16
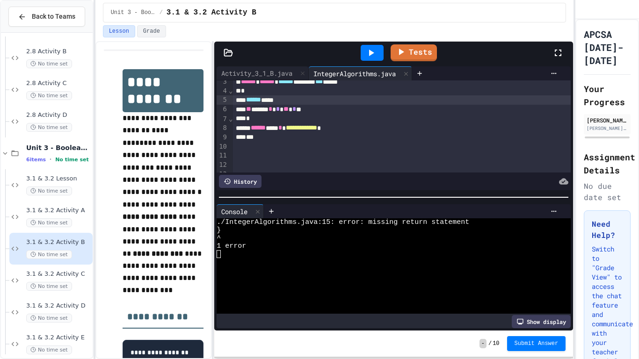
scroll to position [998, 0]
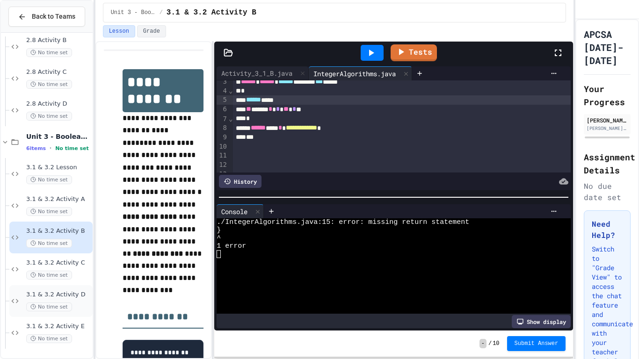
click at [58, 300] on div "3.1 & 3.2 Activity D No time set" at bounding box center [58, 301] width 65 height 21
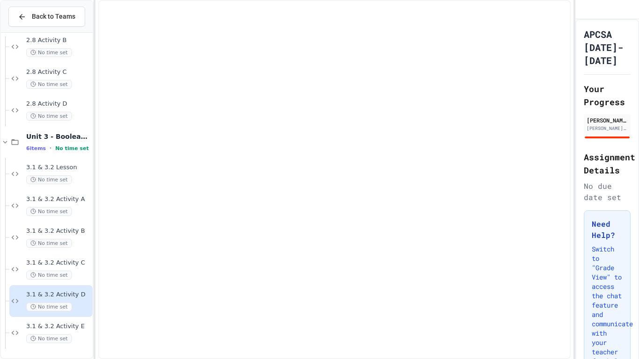
scroll to position [986, 0]
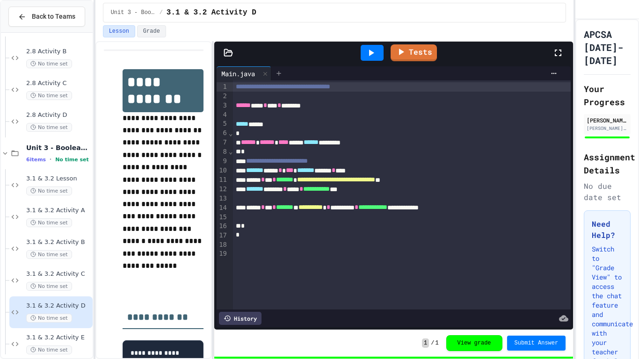
click at [283, 75] on icon at bounding box center [278, 73] width 7 height 7
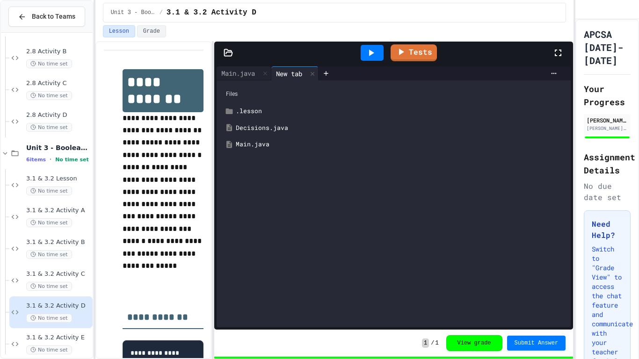
click at [276, 131] on div "Decisions.java" at bounding box center [400, 128] width 329 height 9
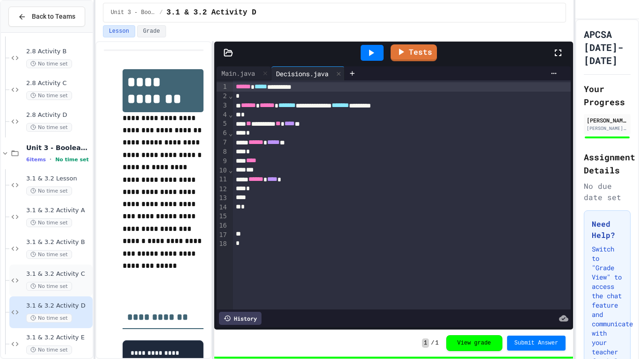
scroll to position [998, 0]
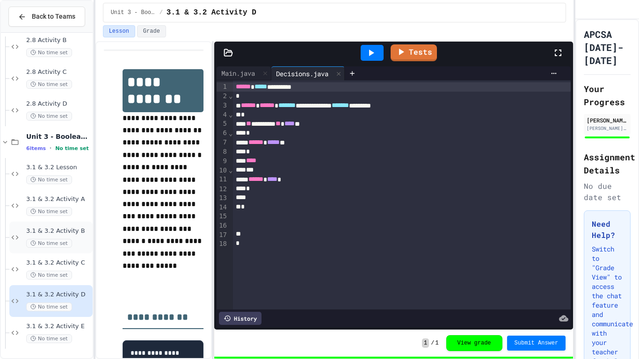
click at [56, 230] on span "3.1 & 3.2 Activity B" at bounding box center [58, 231] width 65 height 8
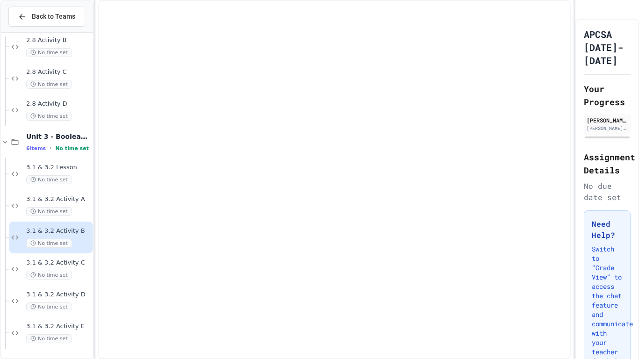
scroll to position [986, 0]
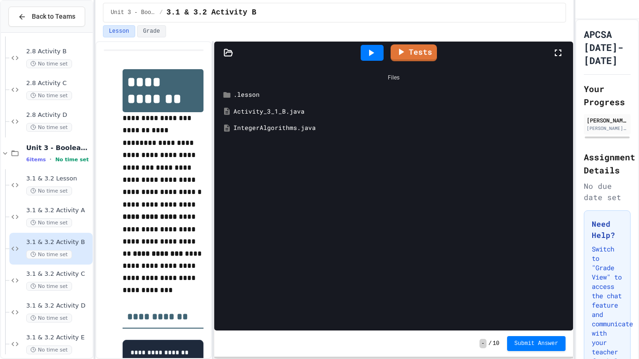
click at [289, 113] on div "Activity_3_1_B.java" at bounding box center [401, 111] width 334 height 9
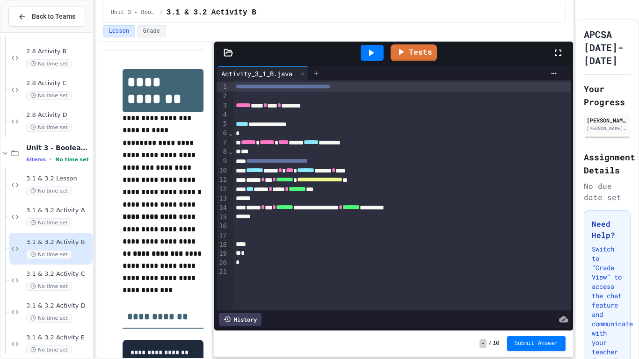
click at [323, 79] on div at bounding box center [316, 73] width 15 height 14
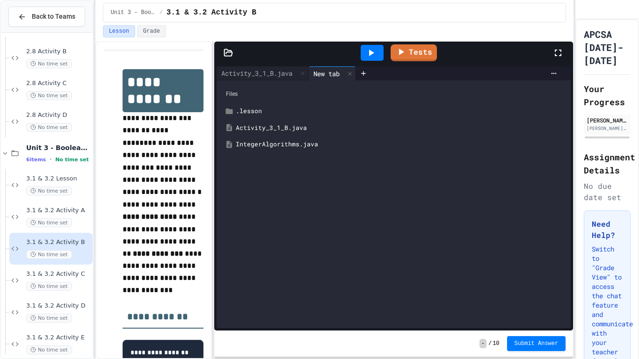
click at [305, 149] on div "IntegerAlgorithms.java" at bounding box center [393, 144] width 345 height 17
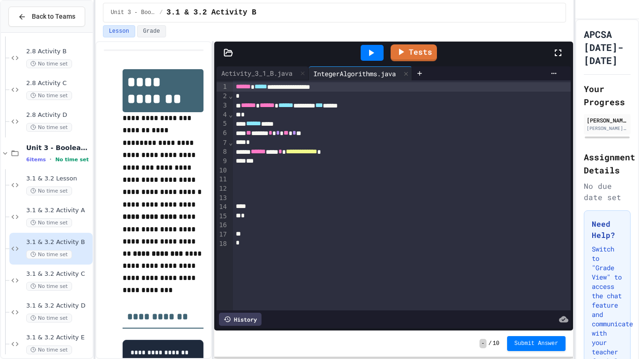
click at [253, 153] on div "**********" at bounding box center [402, 151] width 338 height 9
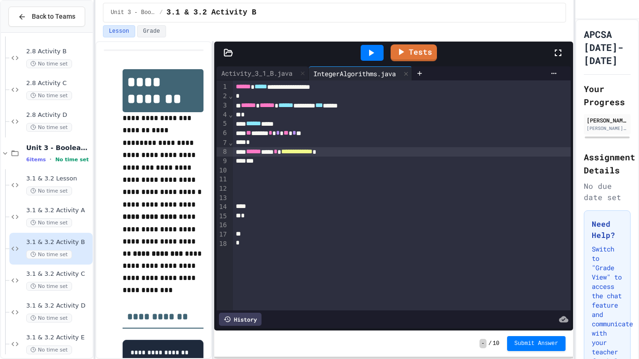
click at [380, 47] on div at bounding box center [372, 53] width 23 height 16
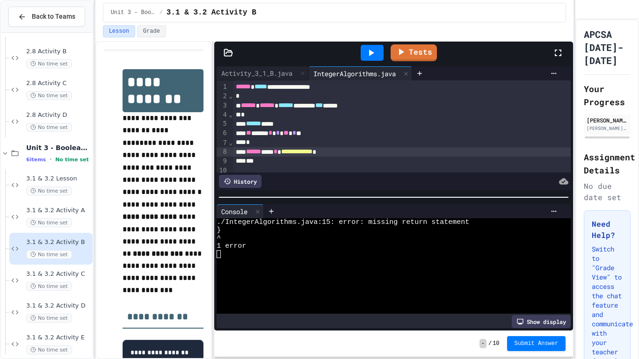
click at [328, 122] on div "****** ****" at bounding box center [402, 123] width 338 height 9
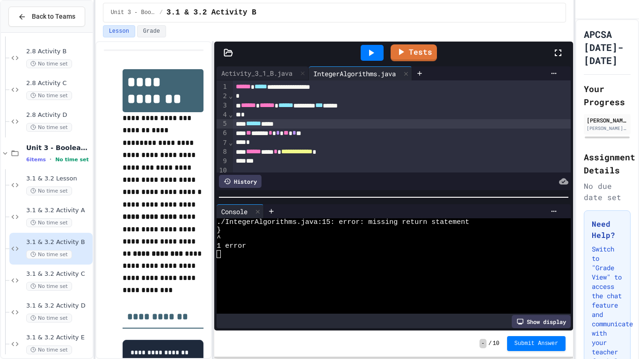
click at [317, 157] on div "*" at bounding box center [402, 161] width 338 height 9
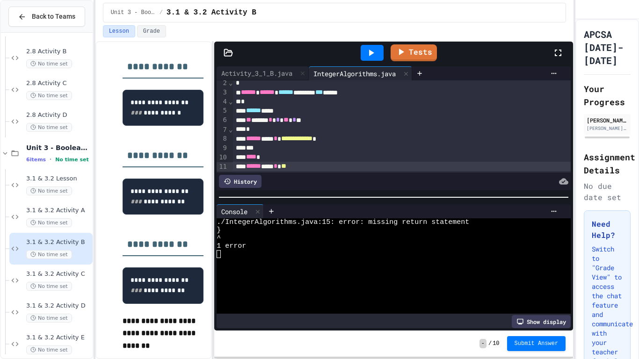
scroll to position [251, 0]
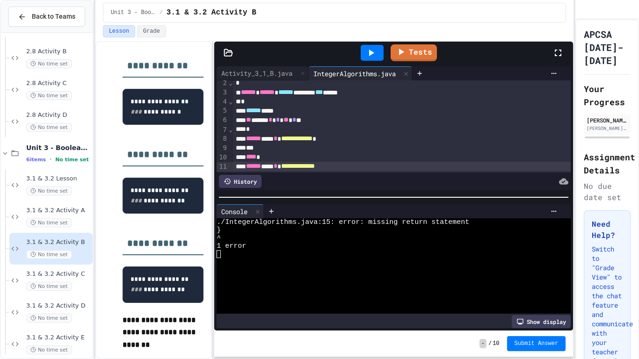
click at [371, 46] on div at bounding box center [372, 53] width 23 height 16
click at [352, 166] on div "**********" at bounding box center [402, 166] width 338 height 9
click at [374, 53] on icon at bounding box center [370, 52] width 11 height 11
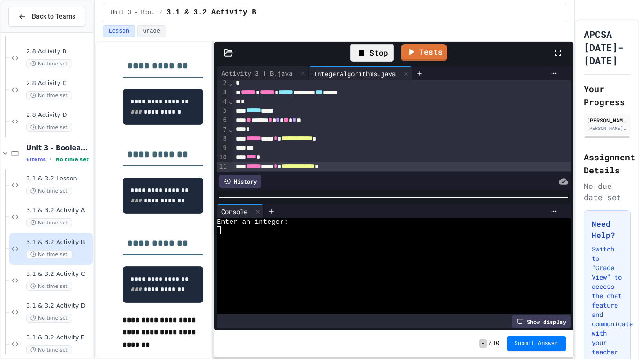
click at [260, 241] on div at bounding box center [389, 238] width 345 height 8
click at [426, 47] on link "Tests" at bounding box center [424, 53] width 47 height 18
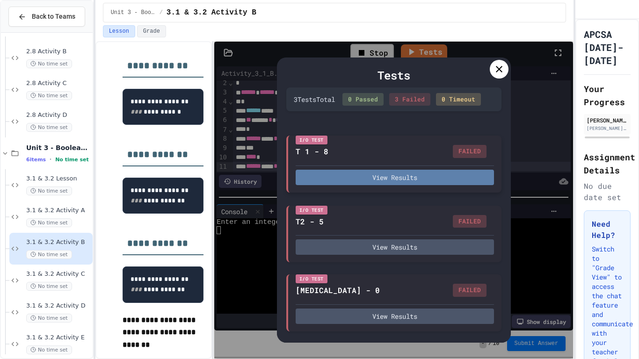
click at [450, 182] on button "View Results" at bounding box center [395, 177] width 198 height 15
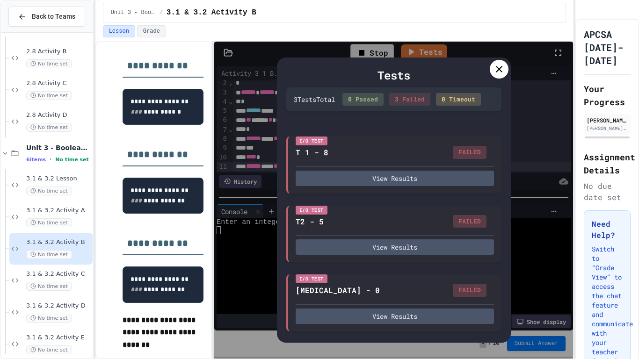
click at [497, 60] on div at bounding box center [499, 69] width 19 height 19
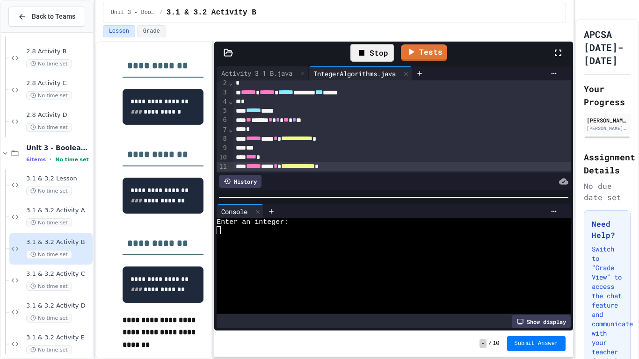
click at [312, 138] on span "**********" at bounding box center [296, 138] width 31 height 7
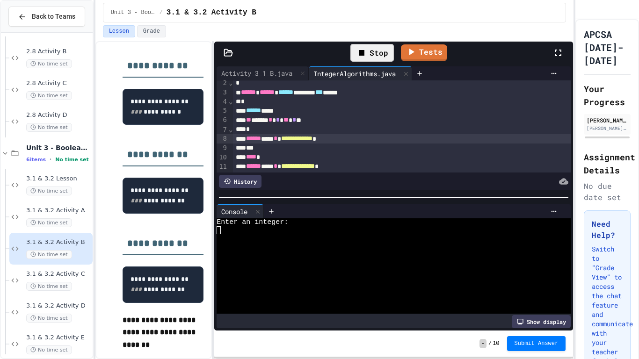
click at [312, 138] on span "**********" at bounding box center [296, 138] width 31 height 7
click at [312, 169] on span "**********" at bounding box center [298, 166] width 34 height 7
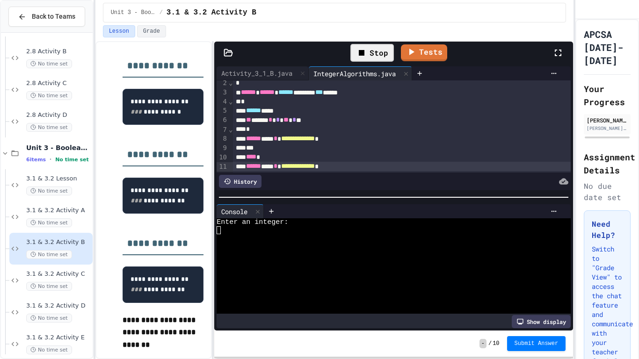
click at [312, 169] on span "**********" at bounding box center [298, 166] width 34 height 7
click at [401, 51] on div "Stop Tests" at bounding box center [397, 52] width 310 height 27
click at [403, 51] on link "Tests" at bounding box center [424, 52] width 42 height 18
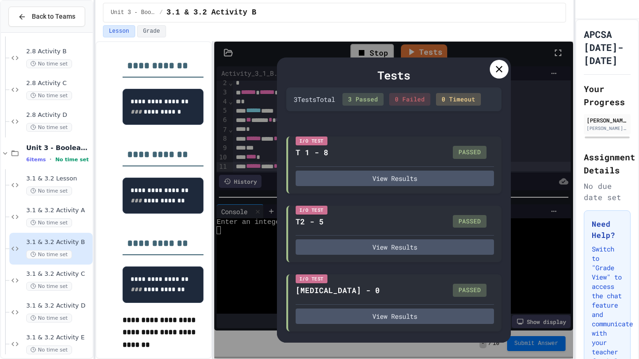
click at [496, 75] on div at bounding box center [499, 69] width 19 height 19
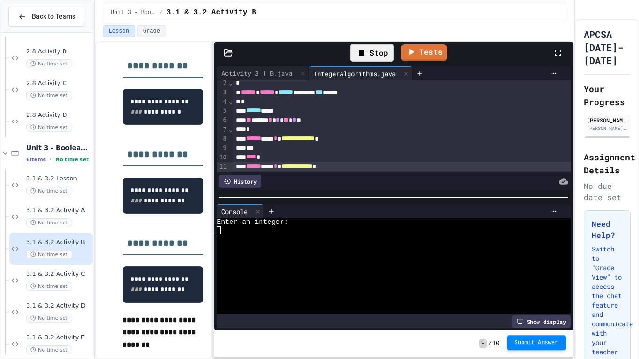
click at [519, 302] on span "Submit Answer" at bounding box center [537, 342] width 44 height 7
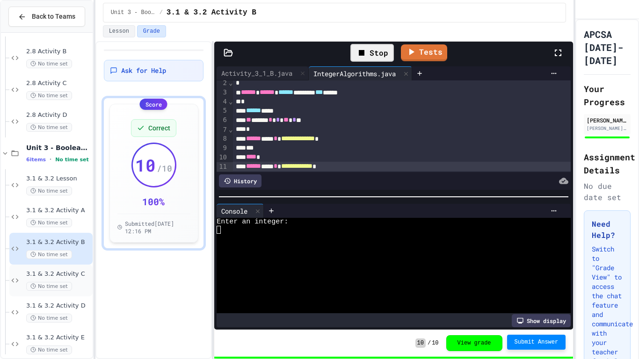
scroll to position [998, 0]
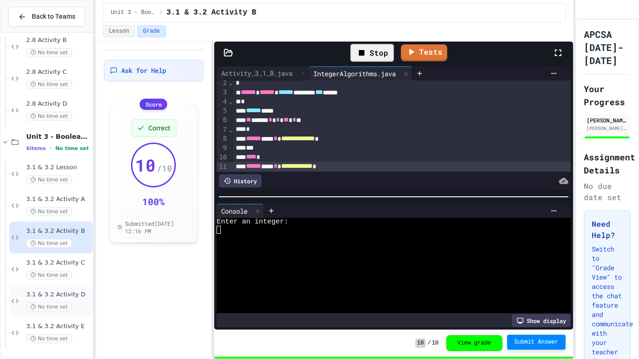
click at [64, 292] on span "3.1 & 3.2 Activity D" at bounding box center [58, 295] width 65 height 8
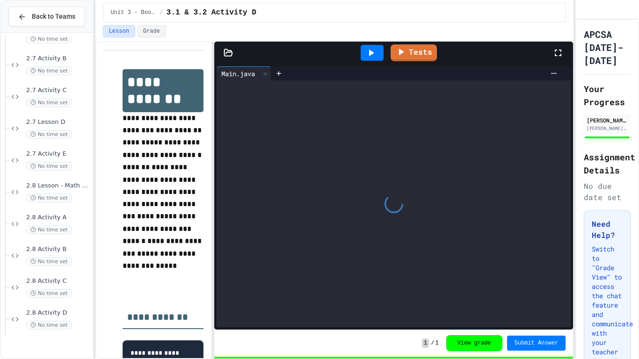
scroll to position [717, 0]
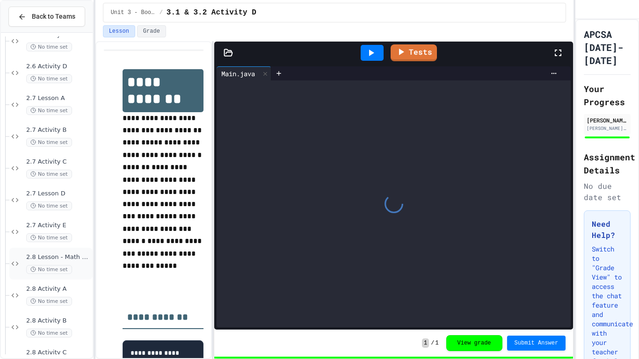
click at [53, 249] on div "2.8 Lesson - Math Class No time set" at bounding box center [50, 264] width 83 height 32
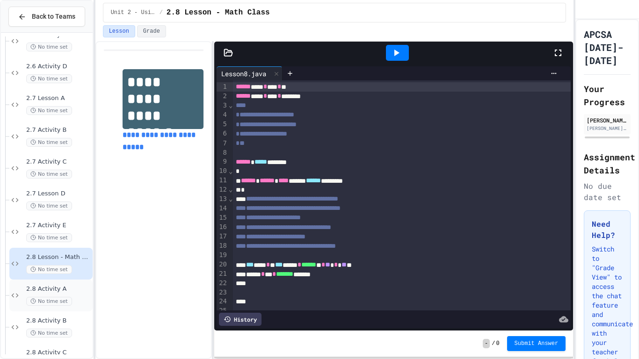
click at [53, 302] on span "No time set" at bounding box center [49, 301] width 46 height 9
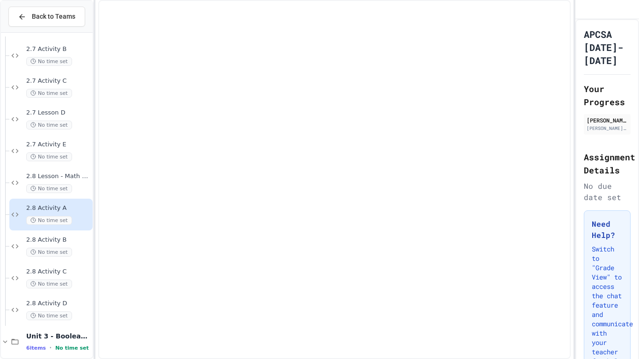
scroll to position [803, 0]
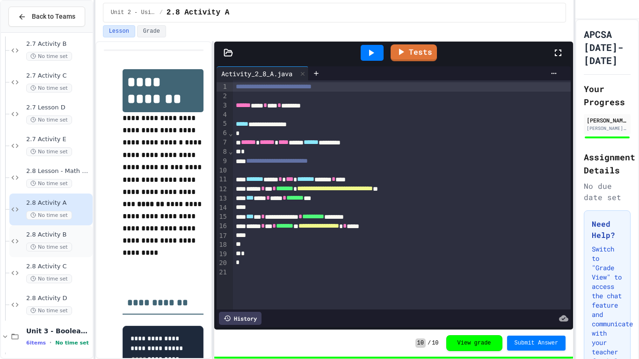
click at [57, 240] on div "2.8 Activity B No time set" at bounding box center [58, 241] width 65 height 21
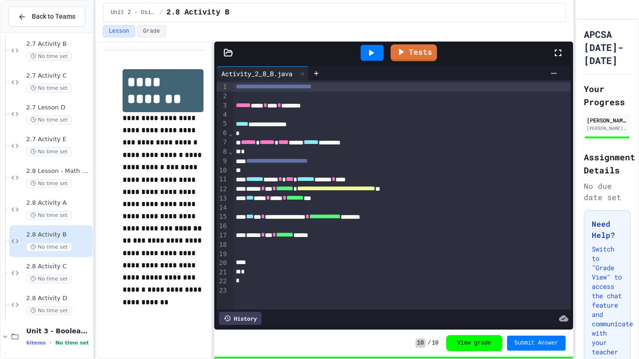
click at [57, 275] on span "No time set" at bounding box center [49, 279] width 46 height 9
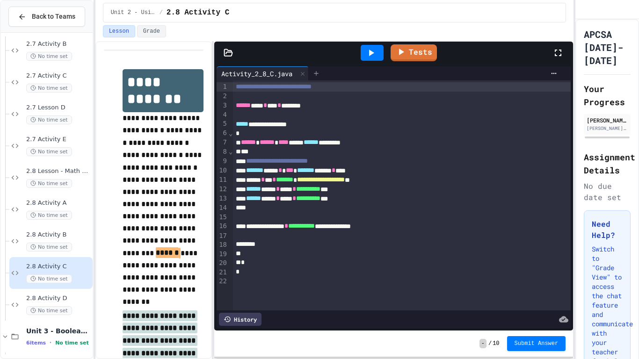
click at [318, 76] on icon at bounding box center [316, 73] width 7 height 7
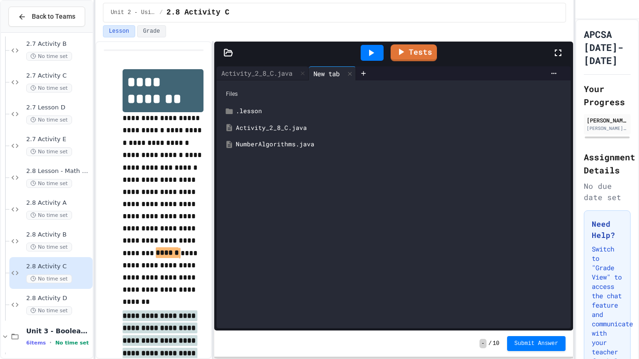
click at [285, 146] on div "NumberAlgorithms.java" at bounding box center [400, 144] width 329 height 9
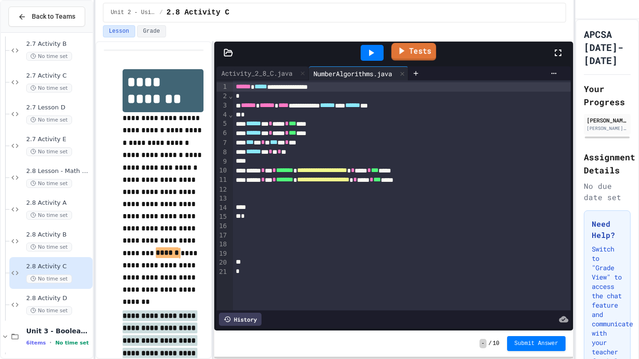
click at [396, 58] on link "Tests" at bounding box center [413, 52] width 45 height 18
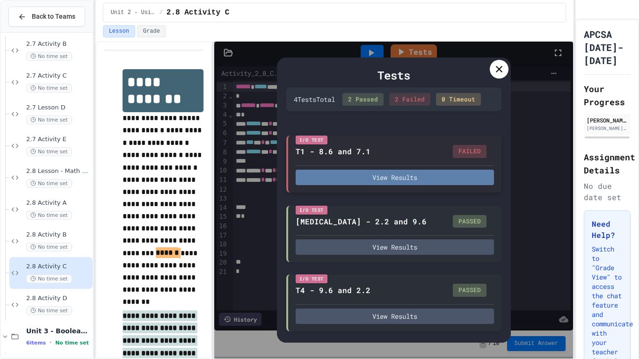
click at [433, 175] on button "View Results" at bounding box center [395, 177] width 198 height 15
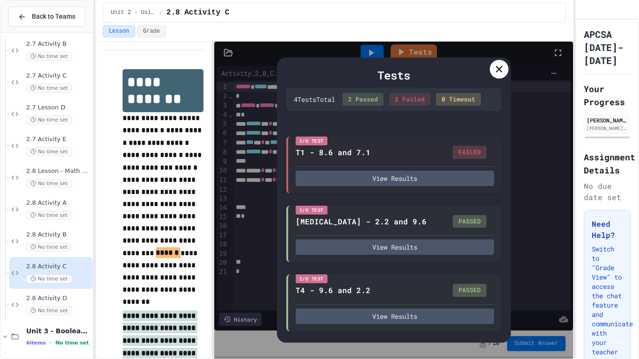
click at [509, 67] on div "Tests 4 Test s Total 2 Passed 2 Failed 0 Timeout I/O Test T1 - 8.6 and 7.1 FAIL…" at bounding box center [394, 200] width 234 height 285
click at [506, 68] on div at bounding box center [499, 69] width 19 height 19
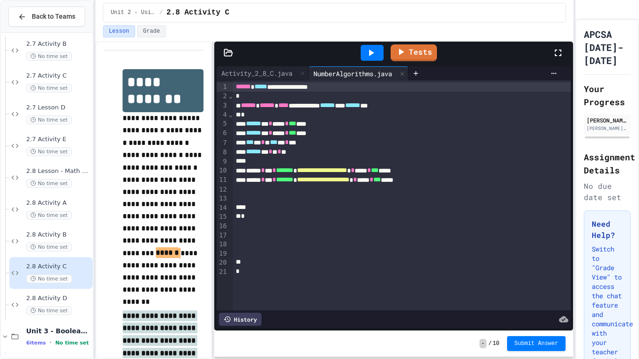
click at [316, 156] on div "****** * * * * **" at bounding box center [402, 151] width 338 height 9
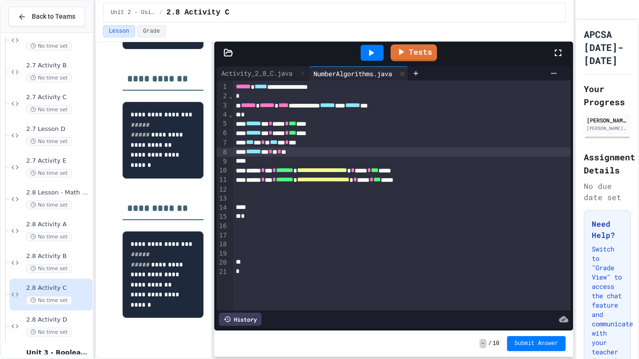
scroll to position [772, 0]
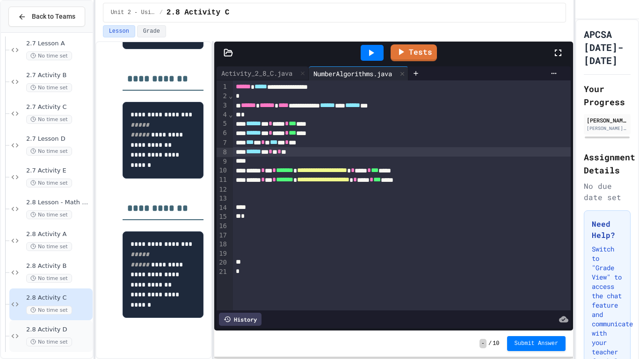
click at [55, 302] on span "2.8 Activity D" at bounding box center [58, 330] width 65 height 8
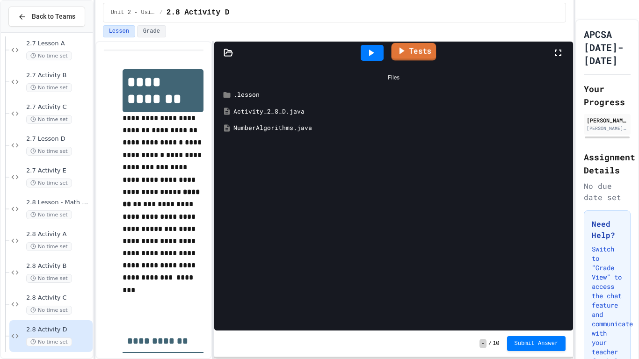
click at [412, 49] on link "Tests" at bounding box center [413, 52] width 45 height 18
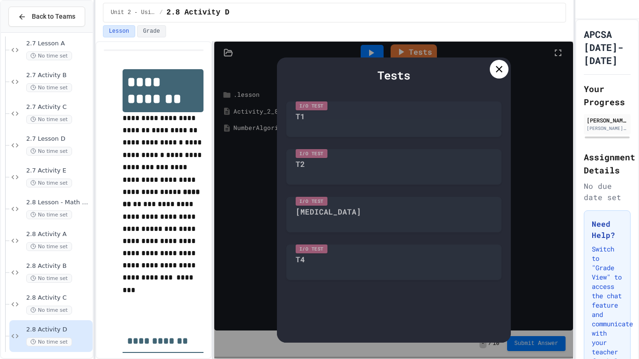
click at [508, 69] on div at bounding box center [499, 69] width 19 height 19
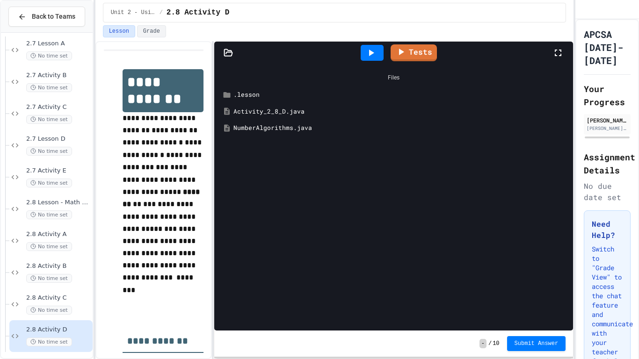
click at [279, 131] on div "NumberAlgorithms.java" at bounding box center [401, 128] width 334 height 9
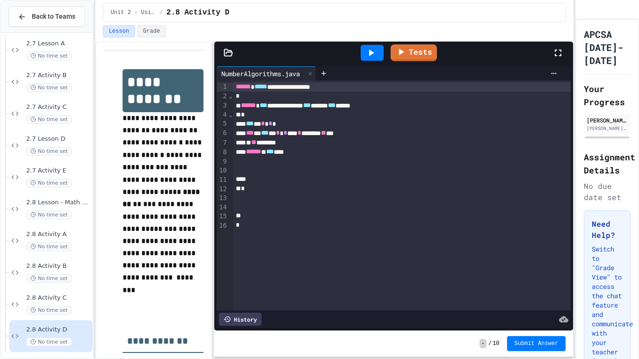
click at [297, 147] on div "* ** *****" at bounding box center [402, 142] width 338 height 9
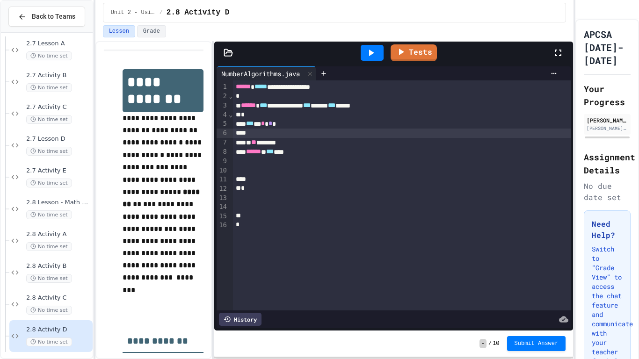
click at [307, 153] on div "****** * *** ****" at bounding box center [402, 151] width 338 height 9
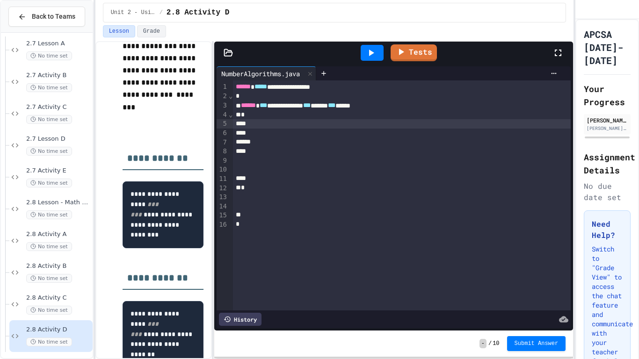
scroll to position [184, 0]
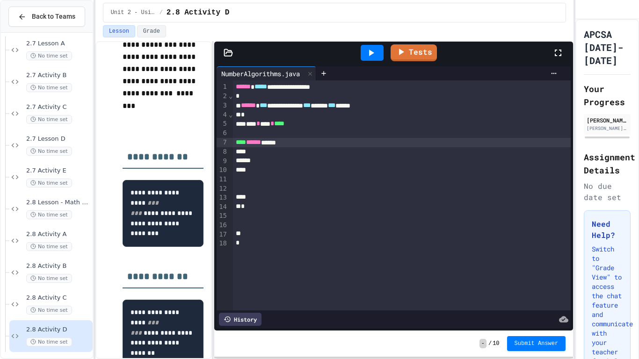
click at [372, 118] on div "*" at bounding box center [402, 114] width 338 height 9
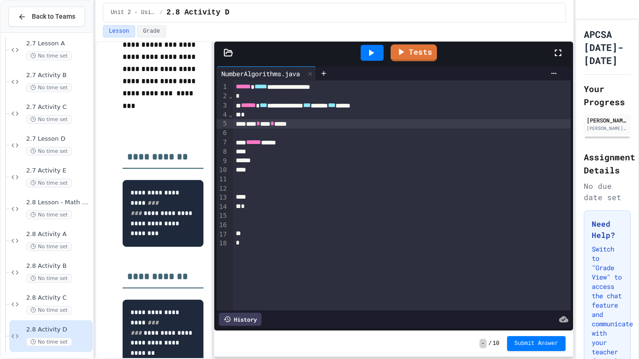
click at [380, 58] on div at bounding box center [372, 53] width 23 height 16
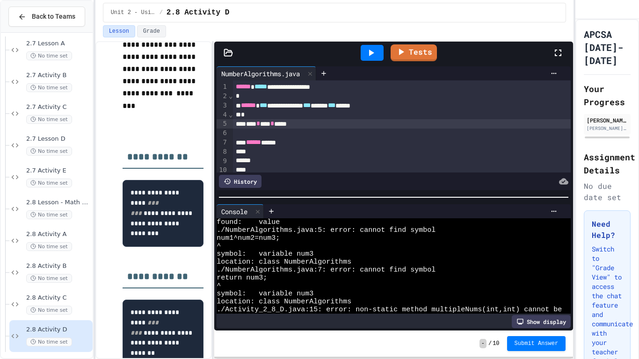
scroll to position [0, 0]
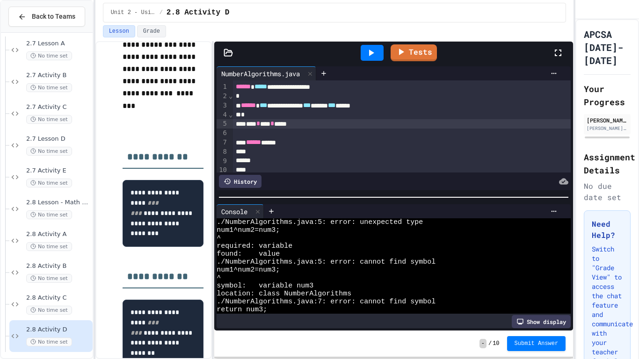
click at [260, 125] on span "*" at bounding box center [258, 123] width 4 height 7
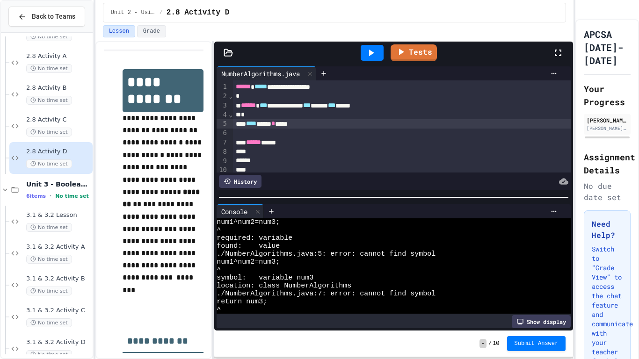
scroll to position [38, 0]
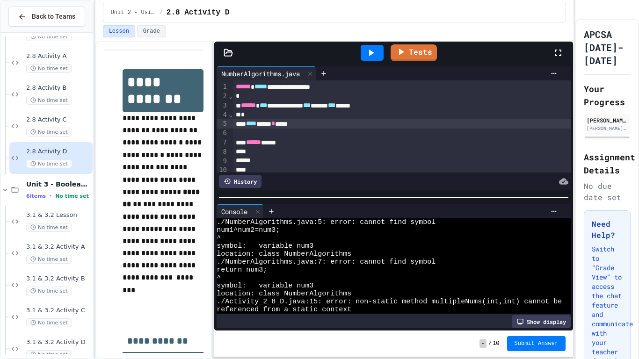
click at [275, 121] on span "*" at bounding box center [273, 123] width 4 height 7
click at [66, 133] on span "No time set" at bounding box center [49, 132] width 46 height 9
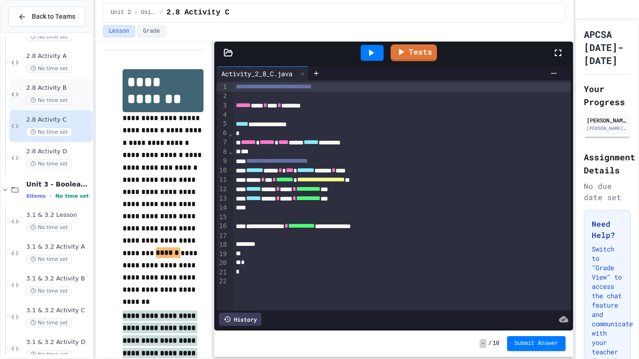
click at [82, 93] on div "2.8 Activity B No time set" at bounding box center [58, 94] width 65 height 21
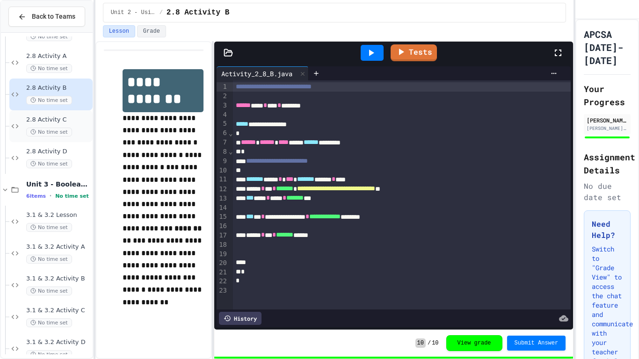
click at [63, 118] on span "2.8 Activity C" at bounding box center [58, 120] width 65 height 8
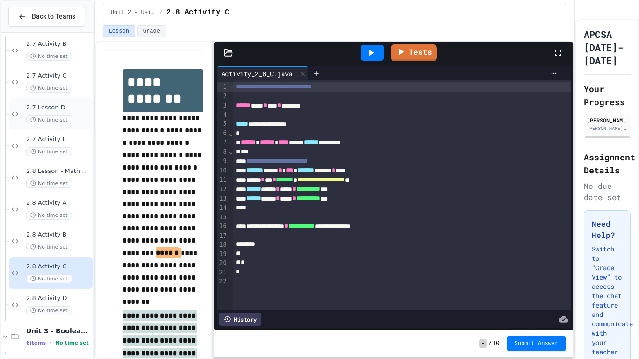
scroll to position [804, 0]
click at [61, 297] on span "2.8 Activity D" at bounding box center [58, 298] width 65 height 8
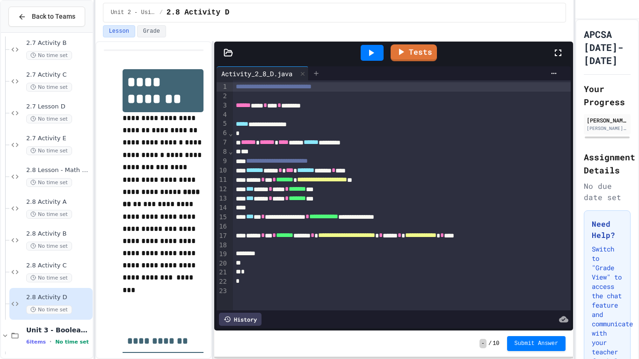
click at [320, 70] on icon at bounding box center [316, 73] width 7 height 7
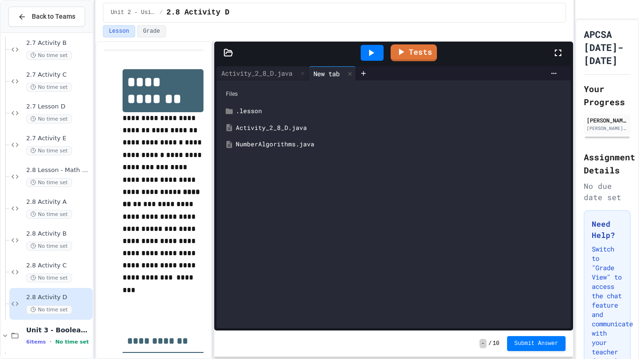
click at [300, 146] on div "NumberAlgorithms.java" at bounding box center [400, 144] width 329 height 9
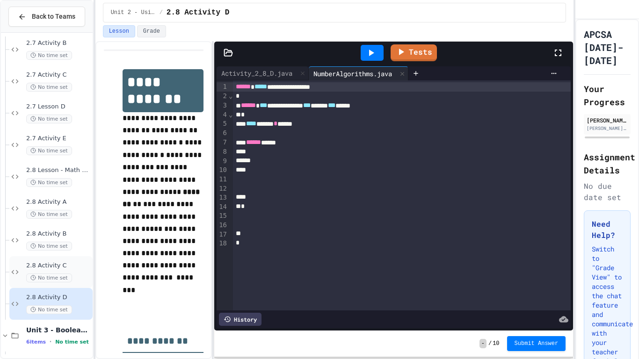
click at [38, 281] on span "No time set" at bounding box center [49, 278] width 46 height 9
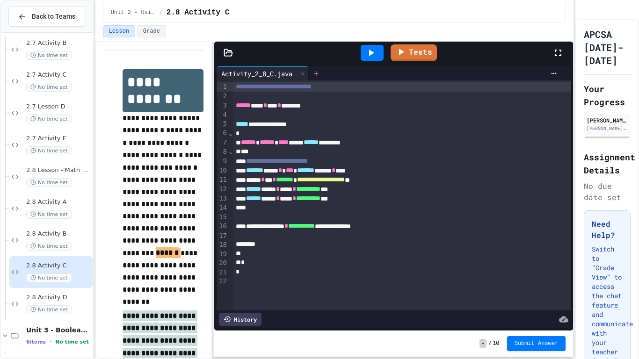
click at [315, 79] on div at bounding box center [316, 73] width 15 height 14
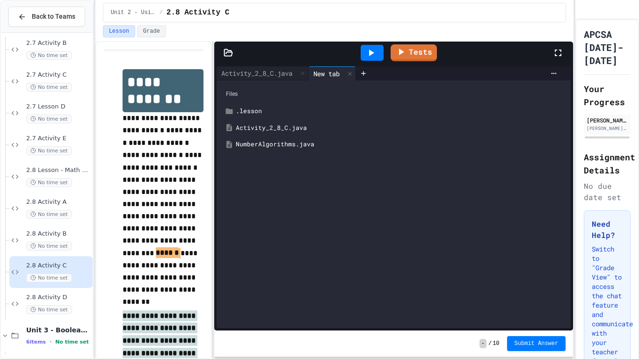
click at [285, 142] on div "NumberAlgorithms.java" at bounding box center [400, 144] width 329 height 9
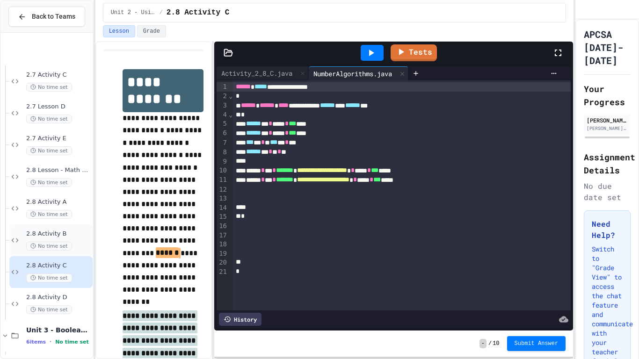
scroll to position [998, 0]
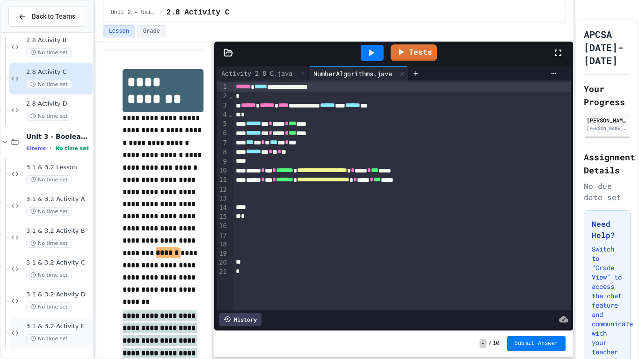
click at [60, 302] on div "3.1 & 3.2 Activity E No time set" at bounding box center [50, 333] width 83 height 32
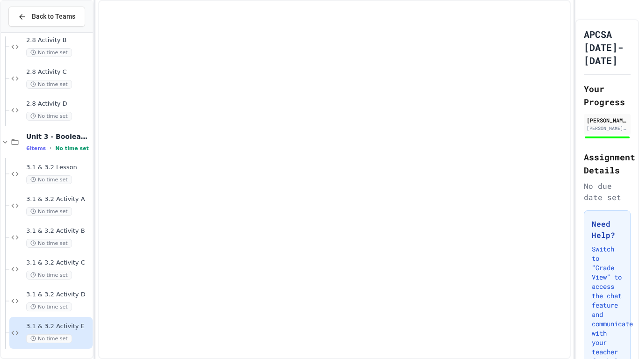
scroll to position [986, 0]
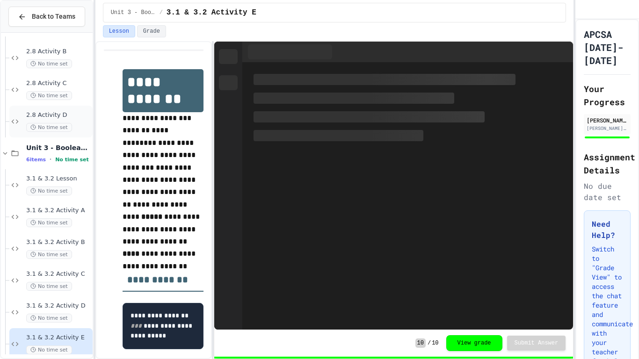
click at [65, 129] on span "No time set" at bounding box center [49, 127] width 46 height 9
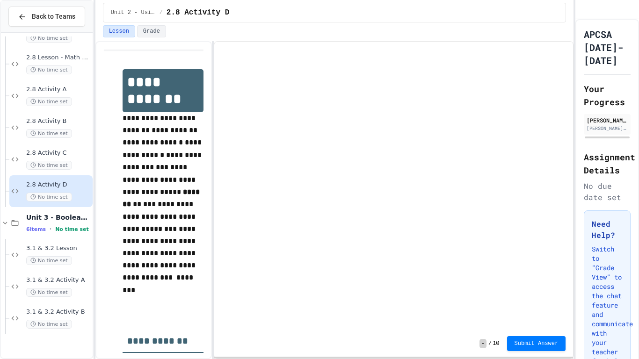
scroll to position [848, 0]
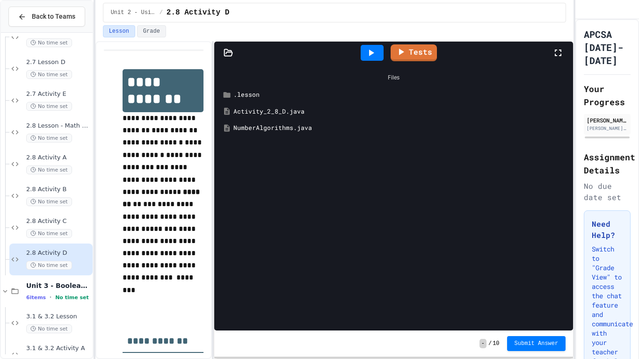
click at [292, 130] on div "NumberAlgorithms.java" at bounding box center [401, 128] width 334 height 9
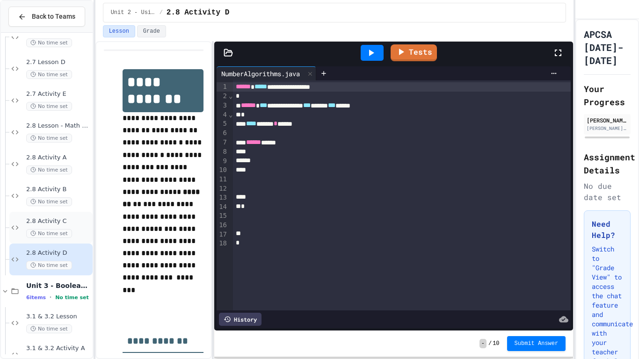
click at [78, 226] on div "2.8 Activity C No time set" at bounding box center [58, 228] width 65 height 21
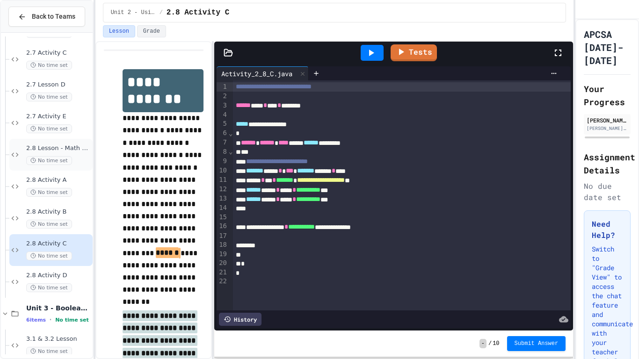
scroll to position [826, 0]
click at [65, 122] on div "2.7 Activity E No time set" at bounding box center [58, 123] width 65 height 21
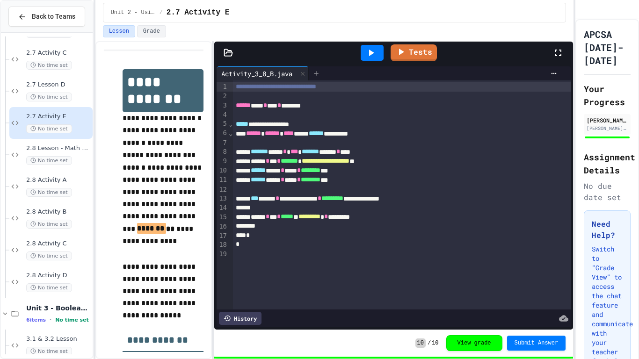
click at [318, 74] on icon at bounding box center [316, 73] width 7 height 7
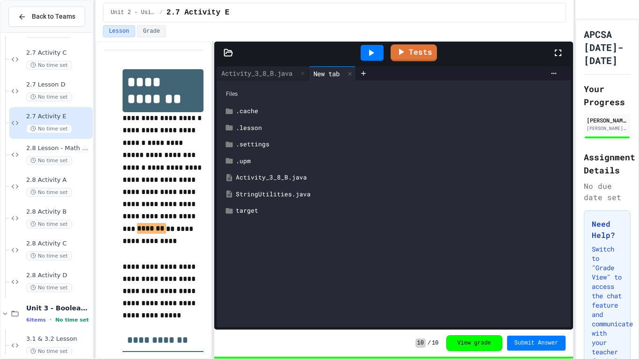
click at [236, 194] on div "StringUtilities.java" at bounding box center [400, 194] width 329 height 9
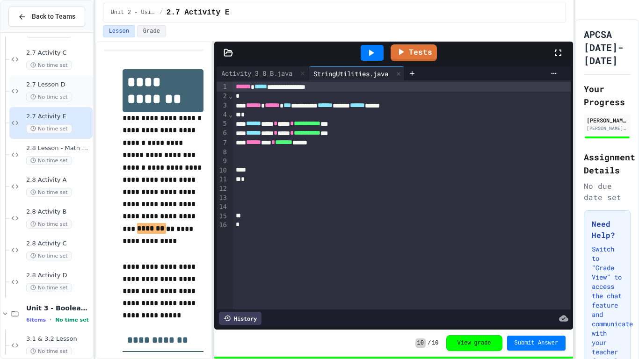
click at [48, 101] on span "No time set" at bounding box center [49, 97] width 46 height 9
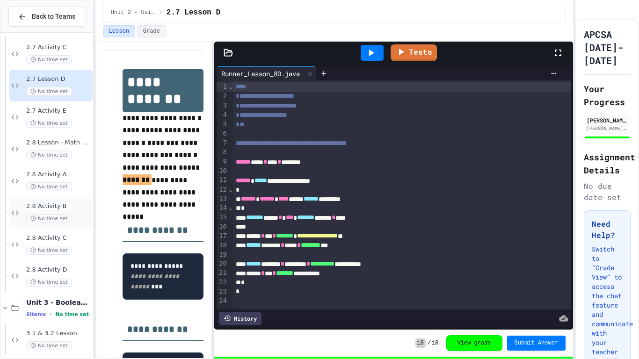
scroll to position [835, 0]
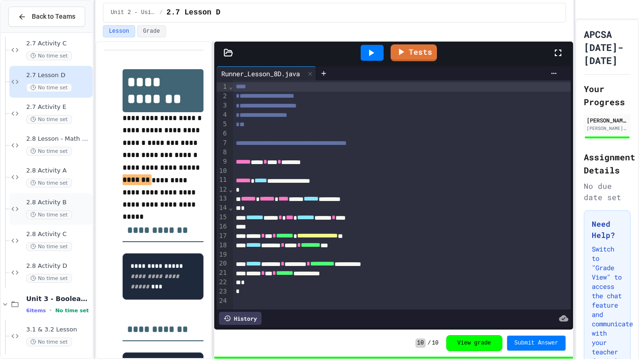
click at [64, 219] on span "No time set" at bounding box center [49, 215] width 46 height 9
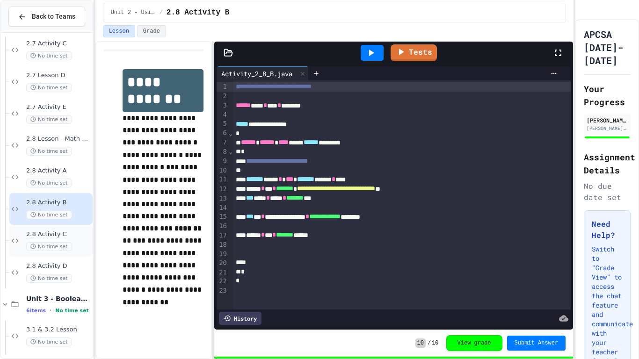
click at [66, 250] on span "No time set" at bounding box center [49, 246] width 46 height 9
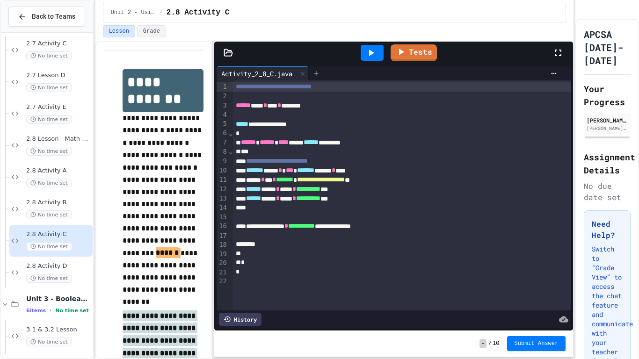
click at [316, 70] on icon at bounding box center [316, 73] width 7 height 7
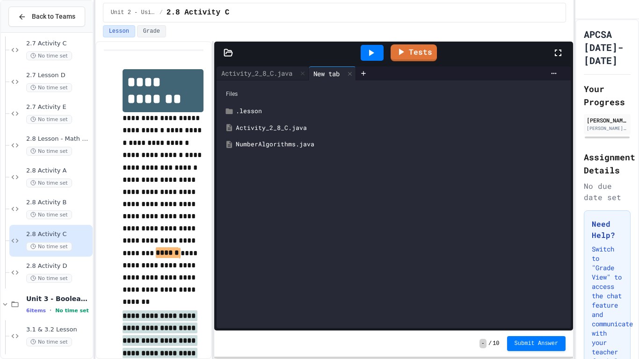
click at [277, 153] on div "Files .lesson Activity_2_8_C.java NumberAlgorithms.java" at bounding box center [394, 204] width 354 height 248
click at [278, 152] on div "NumberAlgorithms.java" at bounding box center [393, 144] width 345 height 17
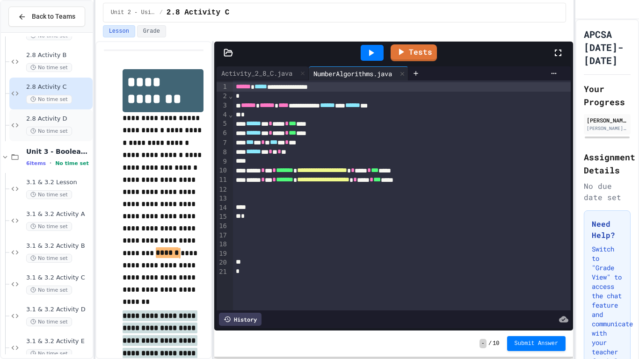
scroll to position [998, 0]
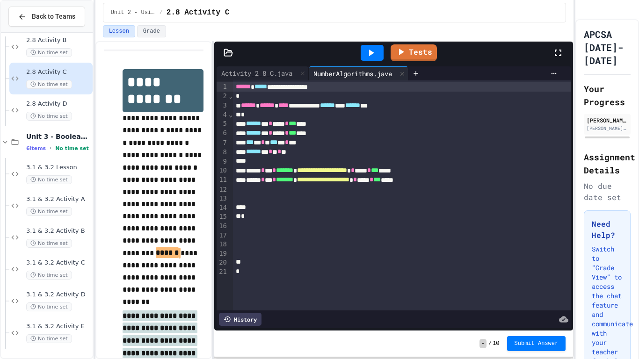
click at [379, 58] on div at bounding box center [372, 53] width 23 height 16
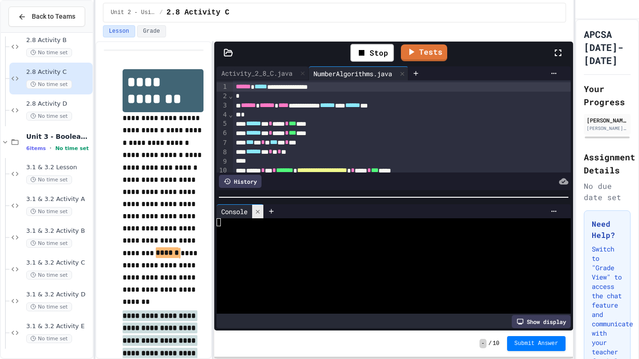
click at [260, 214] on icon at bounding box center [258, 212] width 7 height 7
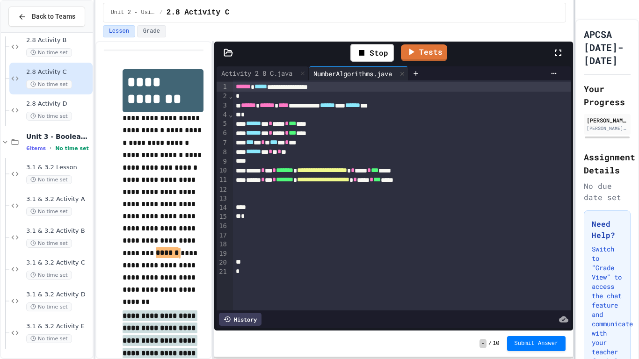
click at [576, 71] on div at bounding box center [575, 179] width 2 height 359
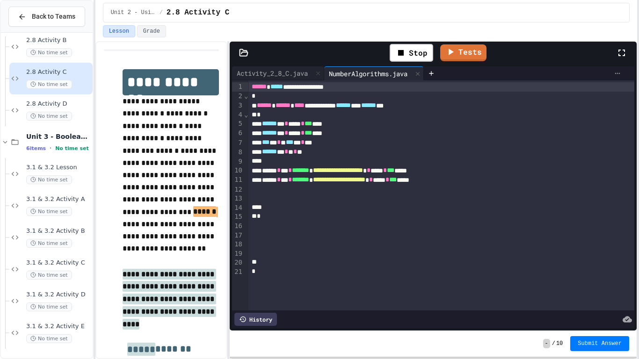
click at [625, 73] on div at bounding box center [617, 73] width 15 height 7
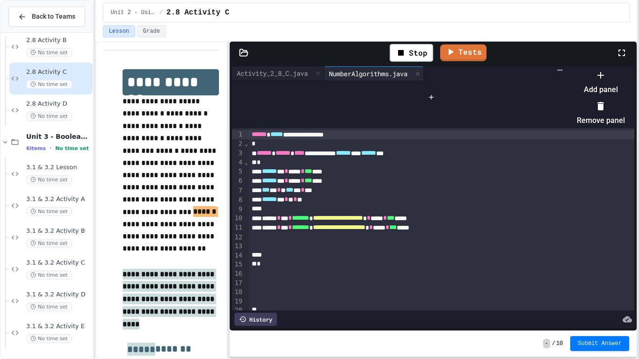
click at [599, 94] on li "Add panel" at bounding box center [601, 82] width 48 height 30
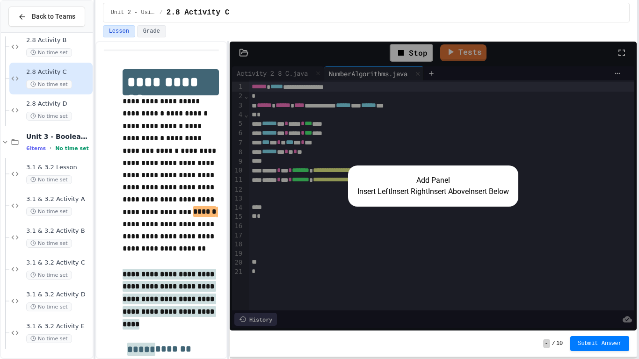
click at [420, 195] on button "Insert Right" at bounding box center [409, 191] width 37 height 11
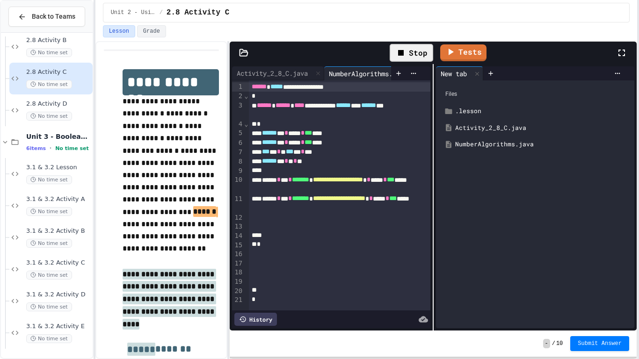
click at [422, 59] on div "Stop" at bounding box center [412, 53] width 44 height 18
click at [422, 59] on div at bounding box center [411, 53] width 23 height 16
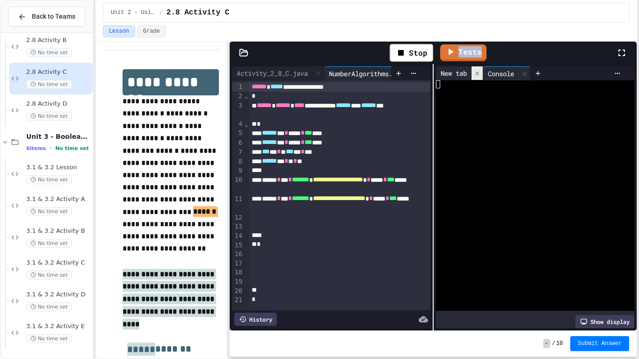
click at [481, 69] on div at bounding box center [477, 73] width 11 height 14
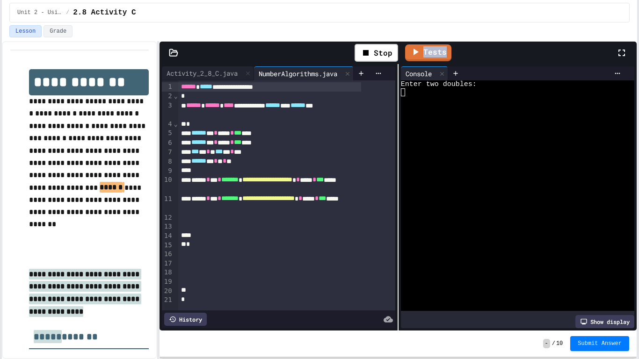
click at [0, 163] on div "**********" at bounding box center [319, 179] width 639 height 359
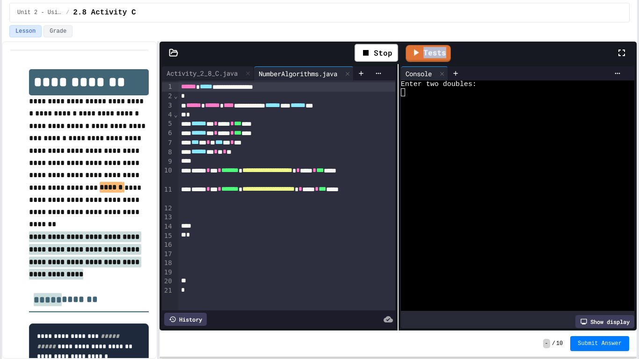
click at [450, 54] on link "Tests" at bounding box center [428, 53] width 45 height 17
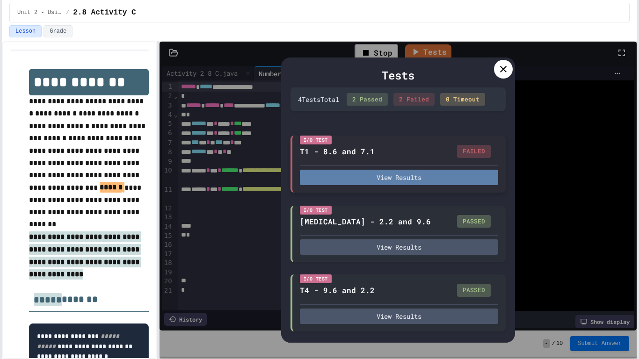
click at [376, 170] on button "View Results" at bounding box center [399, 177] width 198 height 15
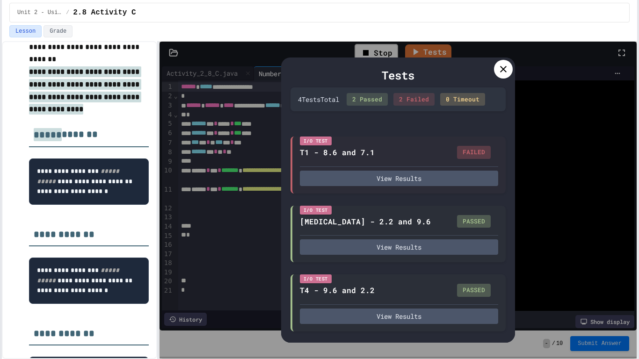
scroll to position [169, 0]
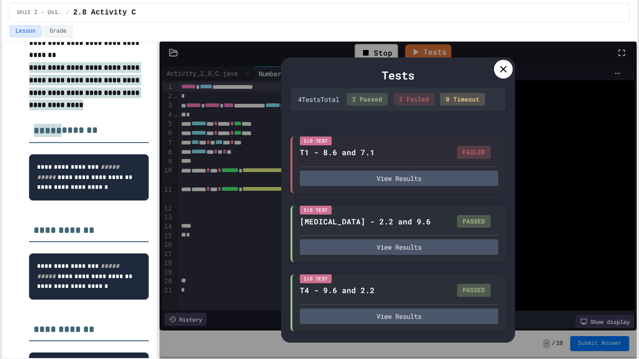
click at [517, 63] on div "Tests 4 Test s Total 2 Passed 2 Failed 0 Timeout I/O Test T1 - 8.6 and 7.1 FAIL…" at bounding box center [398, 200] width 477 height 317
click at [498, 70] on icon at bounding box center [503, 69] width 11 height 11
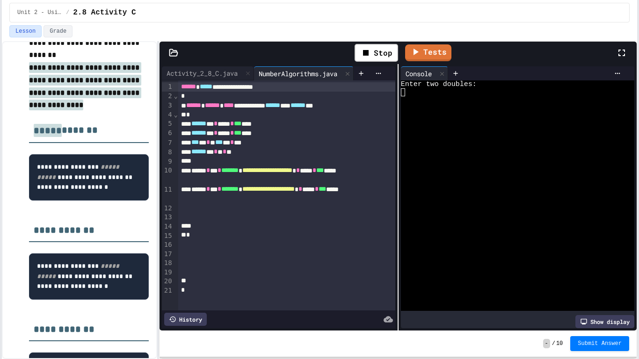
click at [418, 94] on div at bounding box center [512, 92] width 223 height 8
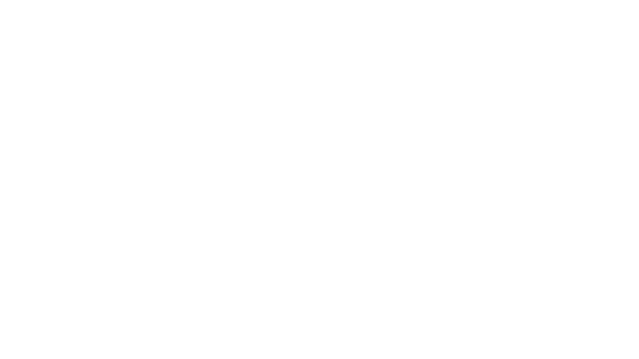
scroll to position [0, 0]
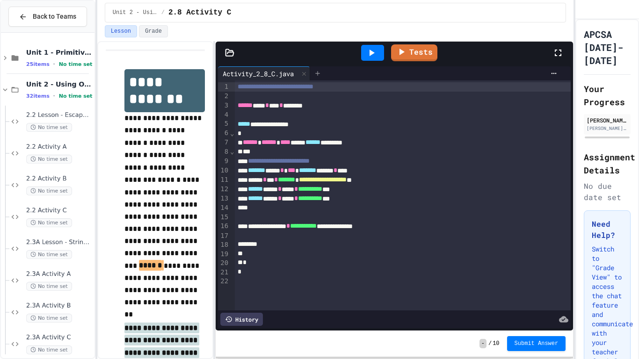
click at [318, 78] on div at bounding box center [317, 73] width 15 height 14
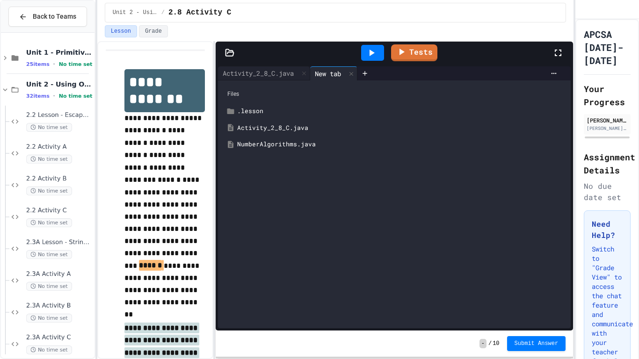
click at [290, 146] on div "NumberAlgorithms.java" at bounding box center [401, 144] width 328 height 9
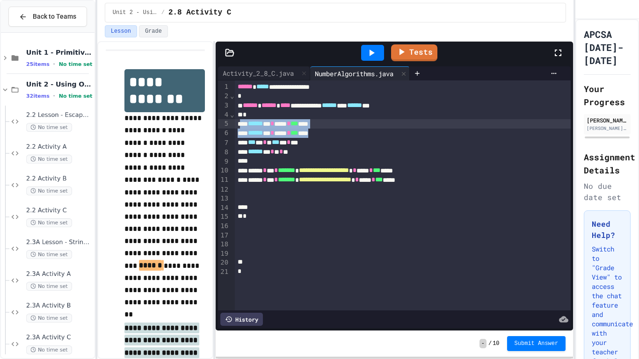
drag, startPoint x: 340, startPoint y: 137, endPoint x: 239, endPoint y: 123, distance: 102.1
click at [239, 123] on div "**********" at bounding box center [403, 195] width 337 height 230
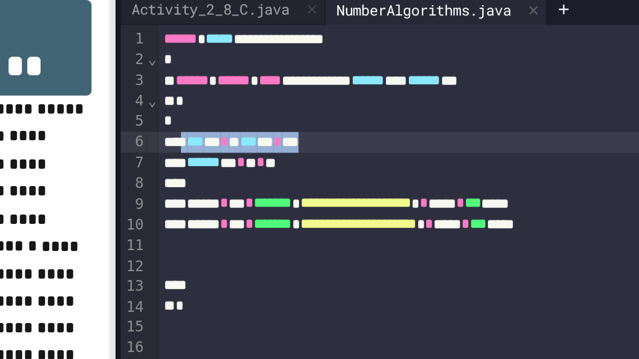
drag, startPoint x: 247, startPoint y: 134, endPoint x: 326, endPoint y: 134, distance: 78.6
click at [326, 134] on div "*** * * * *** *** * ***" at bounding box center [403, 133] width 337 height 9
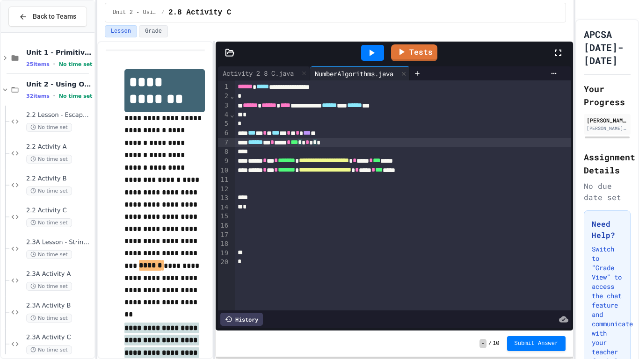
click at [374, 54] on icon at bounding box center [371, 52] width 11 height 11
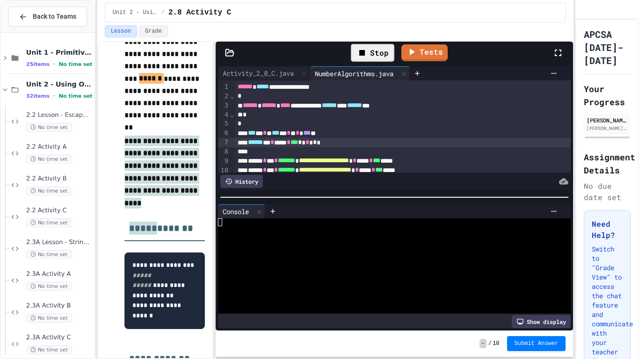
scroll to position [191, 0]
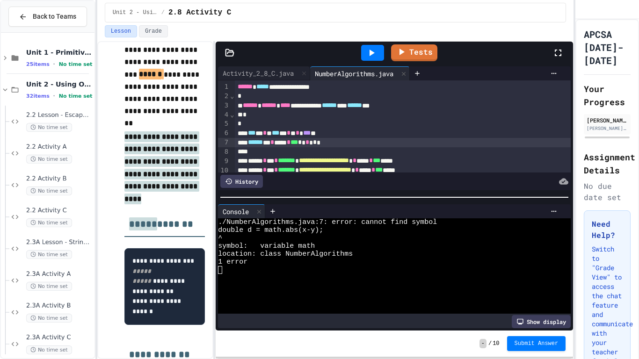
click at [296, 144] on div "****** * * **** * *** * * * * * *" at bounding box center [403, 142] width 337 height 9
click at [368, 51] on icon at bounding box center [371, 52] width 11 height 11
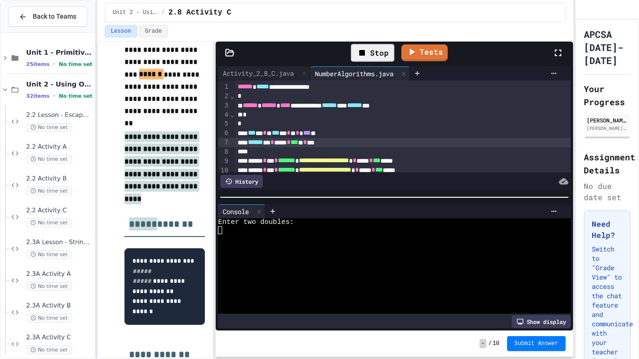
click at [327, 244] on div at bounding box center [390, 246] width 345 height 8
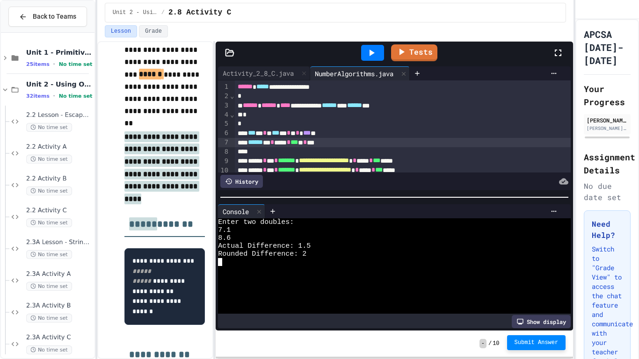
click at [530, 302] on span "Submit Answer" at bounding box center [537, 342] width 44 height 7
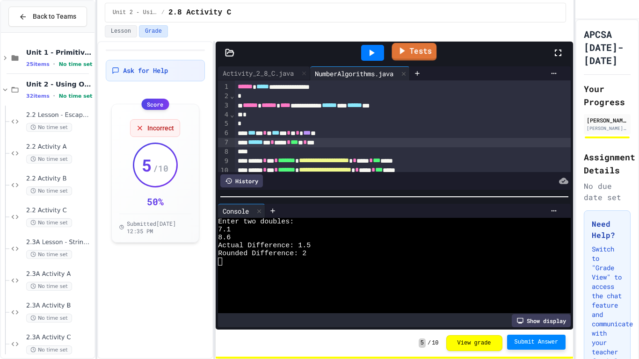
click at [403, 51] on icon at bounding box center [402, 50] width 5 height 7
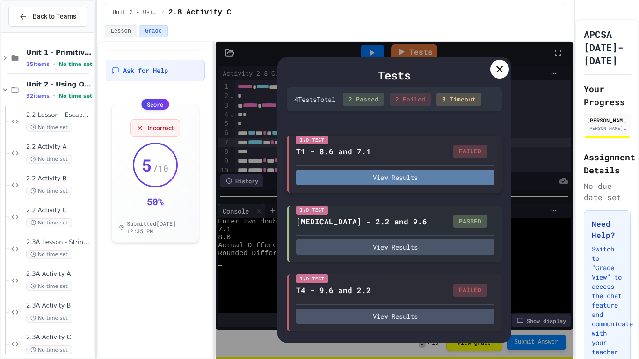
click at [431, 171] on button "View Results" at bounding box center [395, 177] width 198 height 15
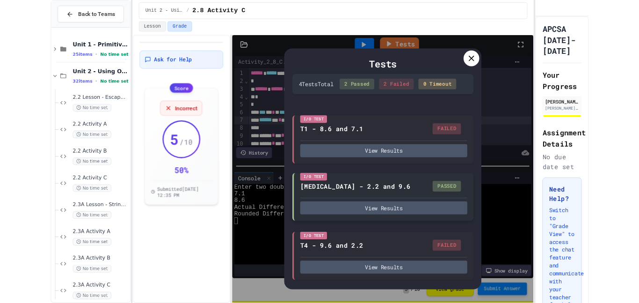
scroll to position [65, 0]
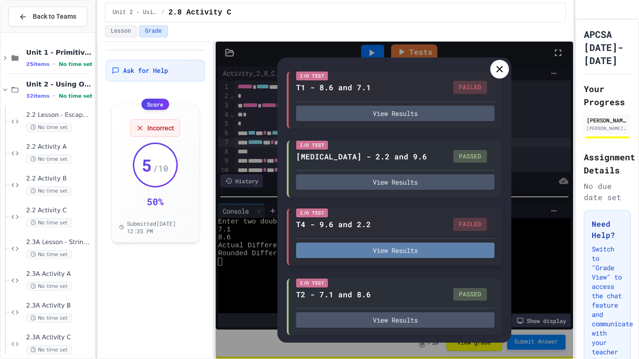
click at [424, 252] on button "View Results" at bounding box center [395, 250] width 198 height 15
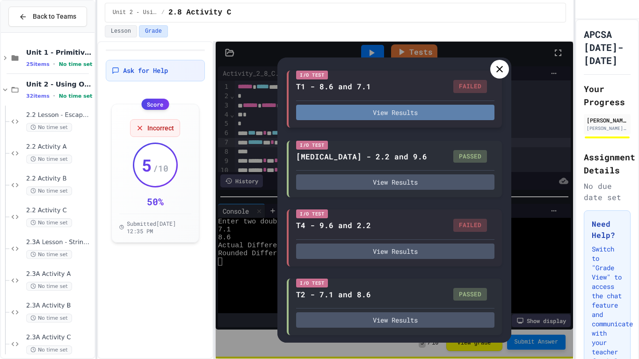
click at [453, 119] on button "View Results" at bounding box center [395, 112] width 198 height 15
